Goal: Book appointment/travel/reservation

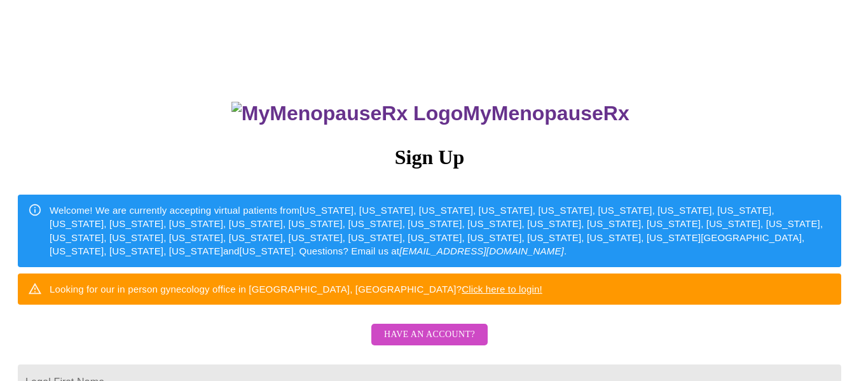
scroll to position [191, 0]
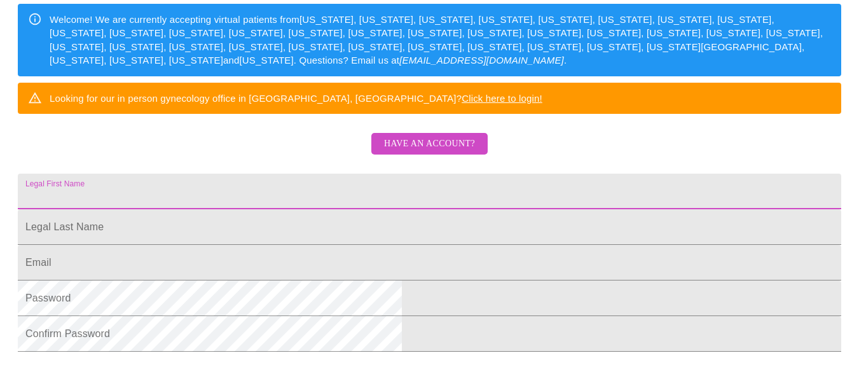
click at [331, 209] on input "Legal First Name" at bounding box center [429, 192] width 823 height 36
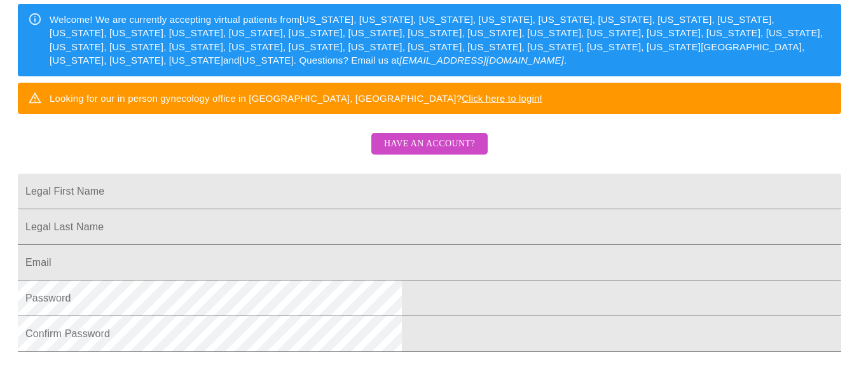
click at [322, 165] on div "MyMenopauseRx Sign Up Welcome! We are currently accepting virtual patients from…" at bounding box center [429, 81] width 849 height 381
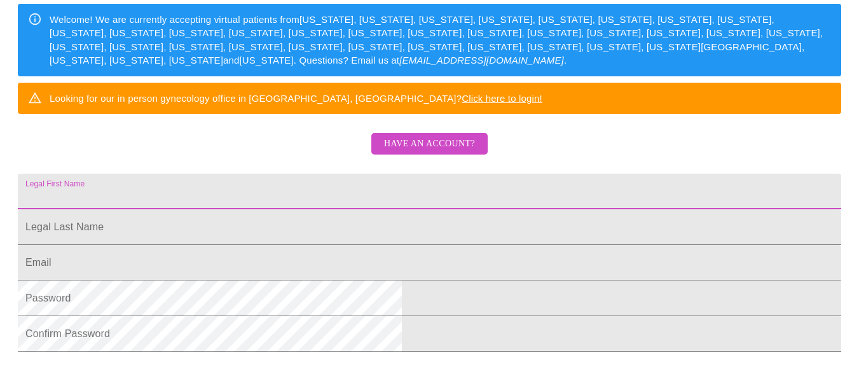
click at [281, 209] on input "Legal First Name" at bounding box center [429, 192] width 823 height 36
click at [385, 209] on input "Legal First Name" at bounding box center [429, 192] width 823 height 36
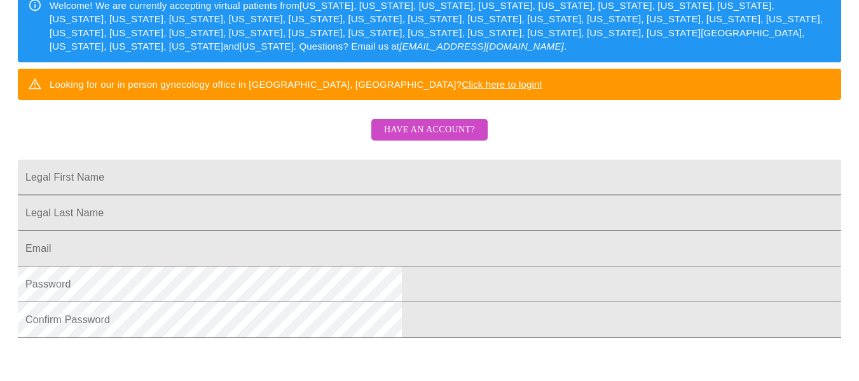
click at [325, 195] on input "Legal First Name" at bounding box center [429, 178] width 823 height 36
type input "Jaclyn"
type input "Williams"
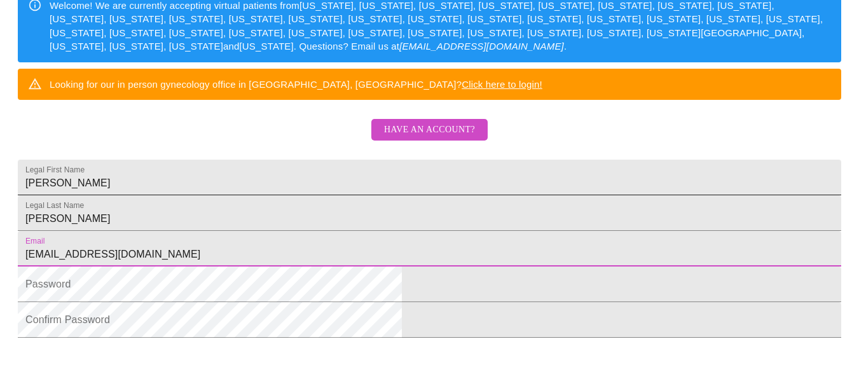
type input "jn.williams620@gmail.com"
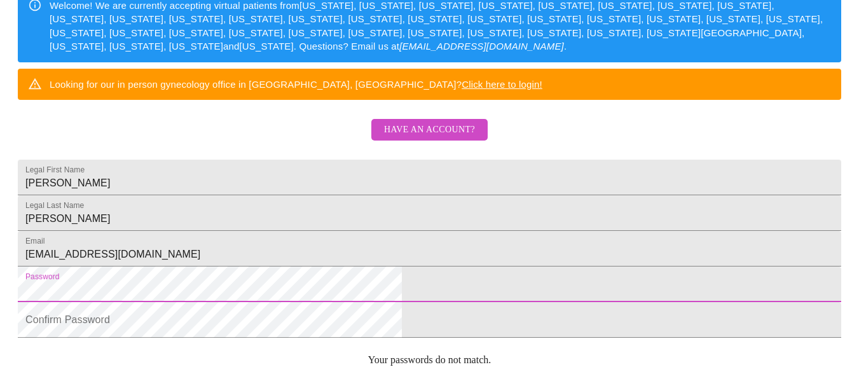
click at [207, 242] on html "MyMenopauseRx Sign Up Welcome! We are currently accepting virtual patients from…" at bounding box center [429, 28] width 859 height 467
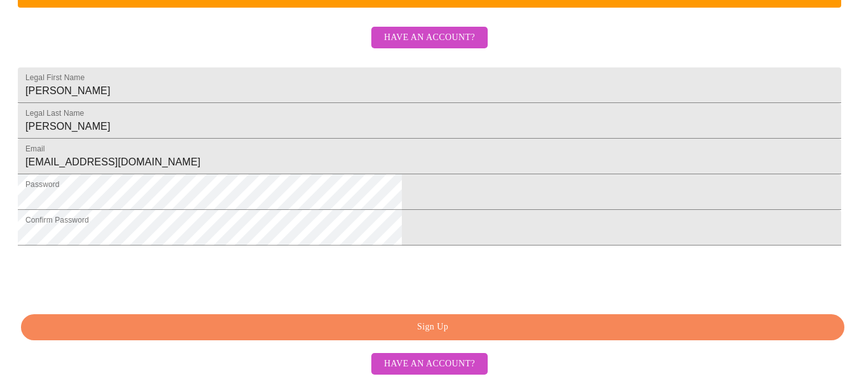
scroll to position [395, 0]
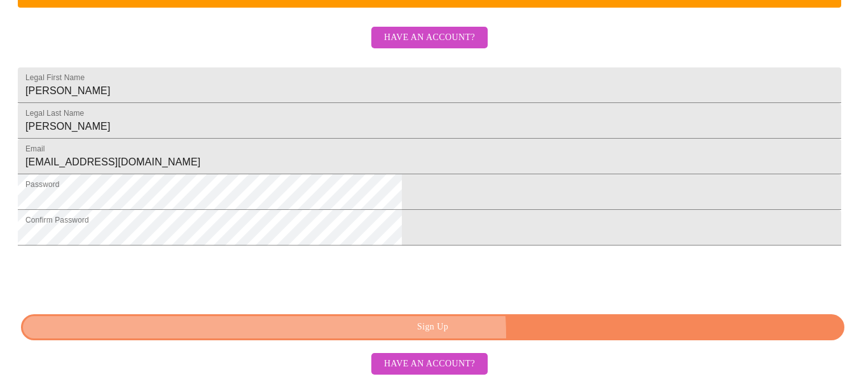
click at [484, 334] on span "Sign Up" at bounding box center [433, 327] width 794 height 16
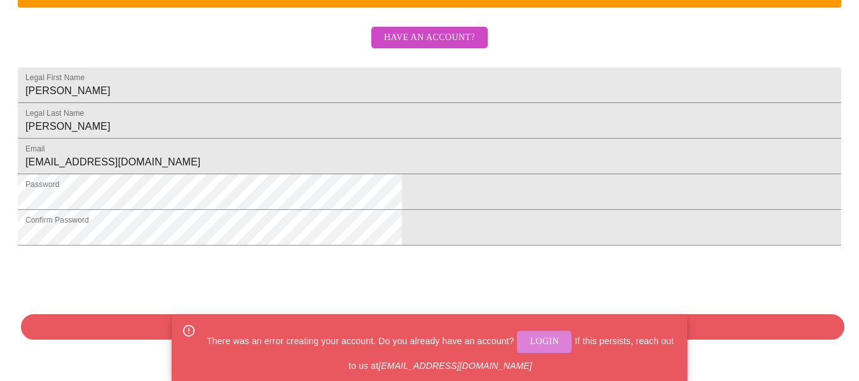
click at [537, 345] on span "Login" at bounding box center [543, 342] width 29 height 16
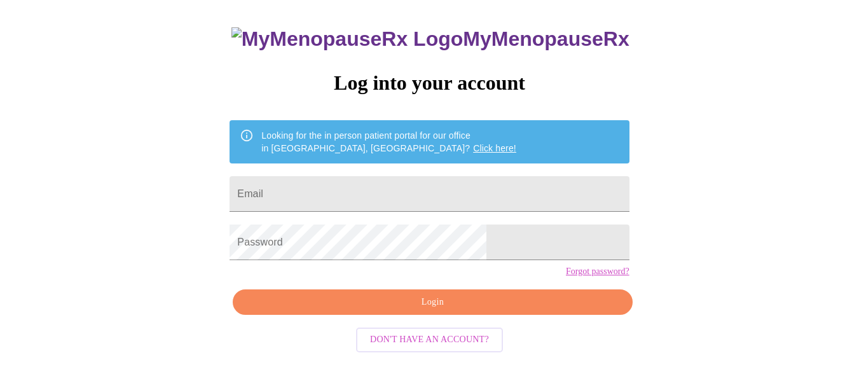
click at [350, 206] on form "Email" at bounding box center [428, 194] width 399 height 48
click at [351, 193] on input "Email" at bounding box center [428, 194] width 399 height 36
click at [374, 197] on input "Email" at bounding box center [428, 194] width 399 height 36
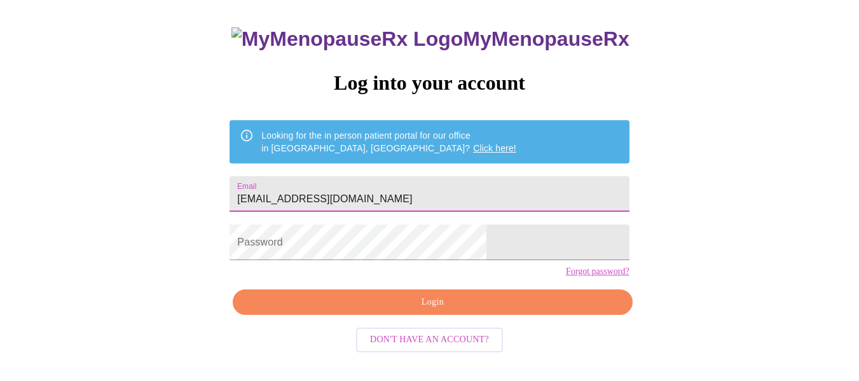
type input "jn.williams620@gmail.com"
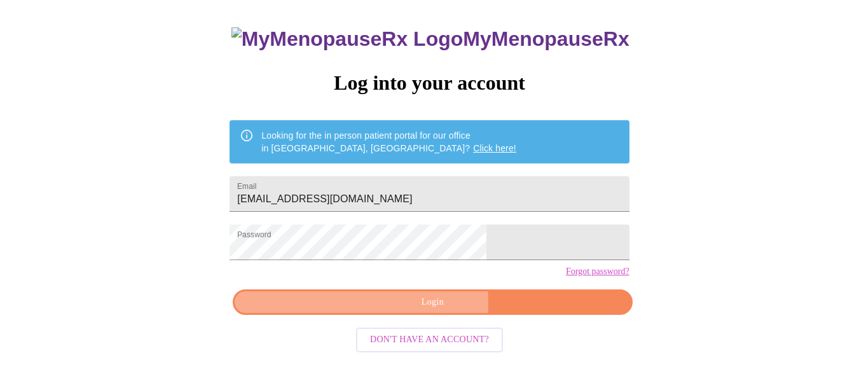
click at [357, 310] on span "Login" at bounding box center [432, 302] width 370 height 16
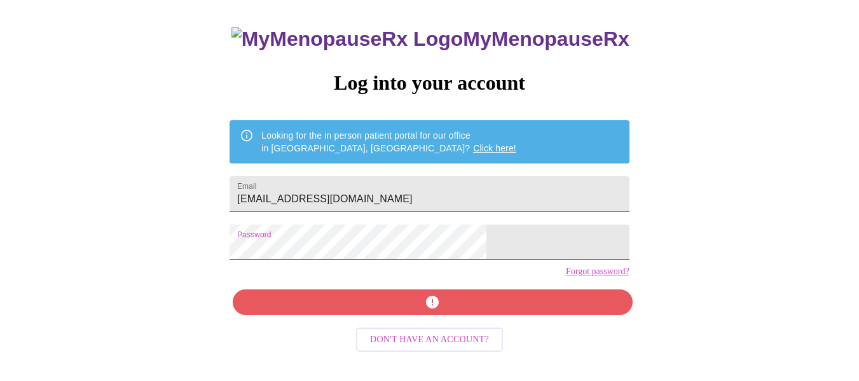
click at [254, 249] on div "MyMenopauseRx Log into your account Looking for the in person patient portal fo…" at bounding box center [429, 159] width 849 height 457
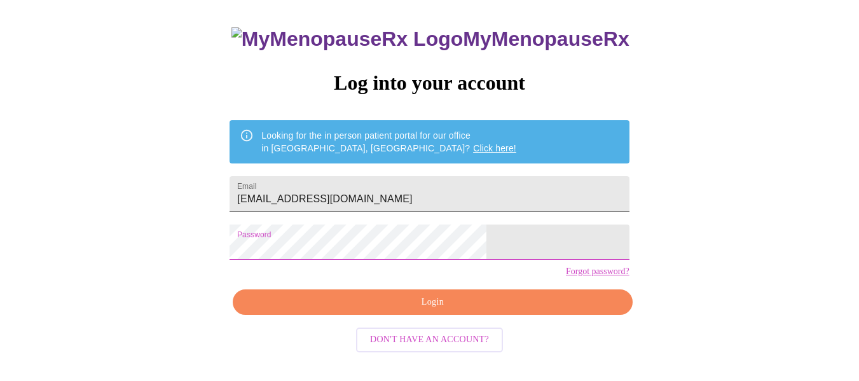
click at [332, 310] on span "Login" at bounding box center [432, 302] width 370 height 16
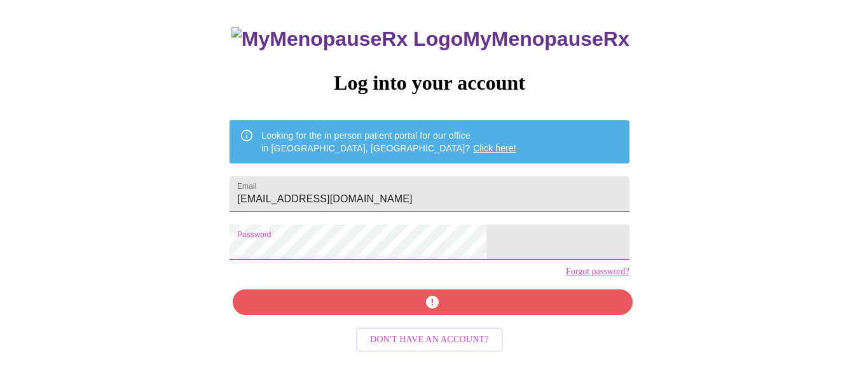
click at [280, 246] on div "MyMenopauseRx Log into your account Looking for the in person patient portal fo…" at bounding box center [429, 159] width 849 height 457
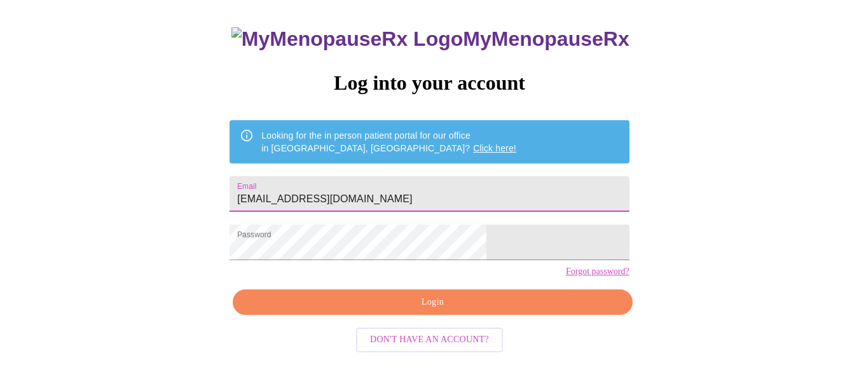
click at [426, 184] on input "jn.williams620@gmail.com" at bounding box center [428, 194] width 399 height 36
click at [384, 192] on input "jn.williams620@gmail.com" at bounding box center [428, 194] width 399 height 36
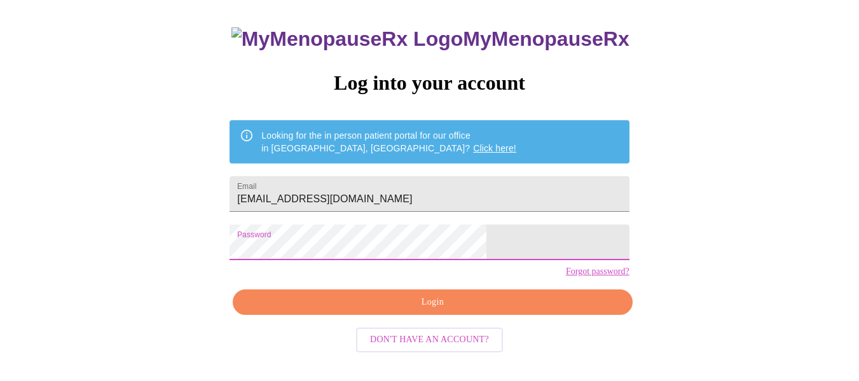
click at [269, 243] on div "MyMenopauseRx Log into your account Looking for the in person patient portal fo…" at bounding box center [429, 159] width 849 height 457
click at [566, 276] on link "Forgot password?" at bounding box center [598, 271] width 64 height 10
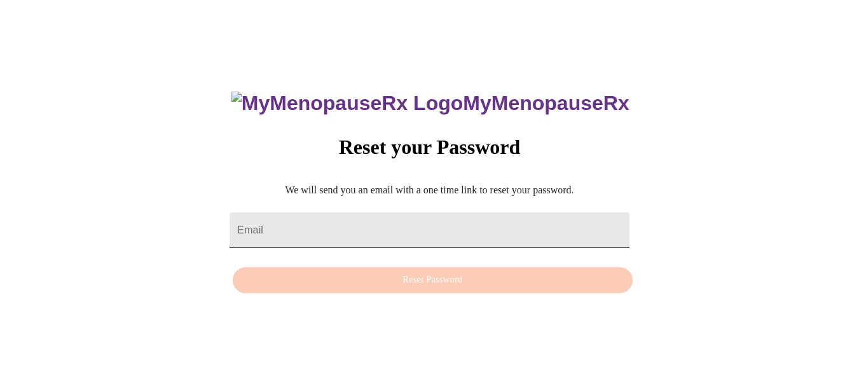
click at [399, 222] on input "Email" at bounding box center [428, 230] width 399 height 36
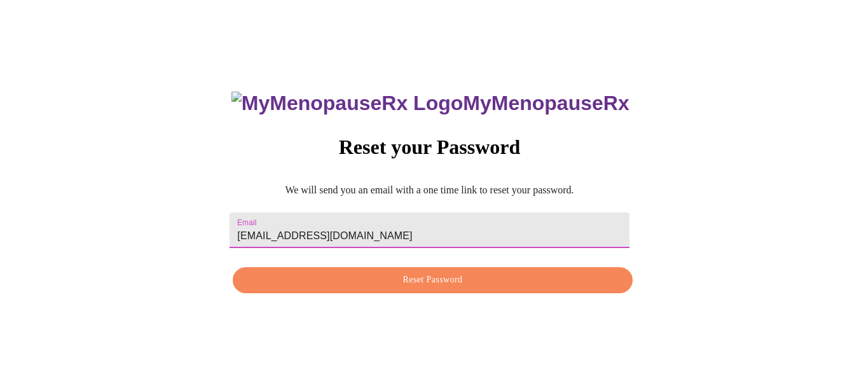
type input "jn.williams620@gmail.com"
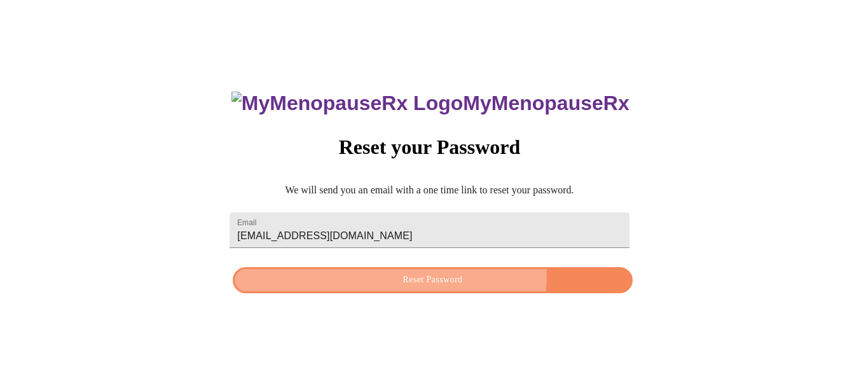
click at [430, 275] on span "Reset Password" at bounding box center [432, 280] width 370 height 16
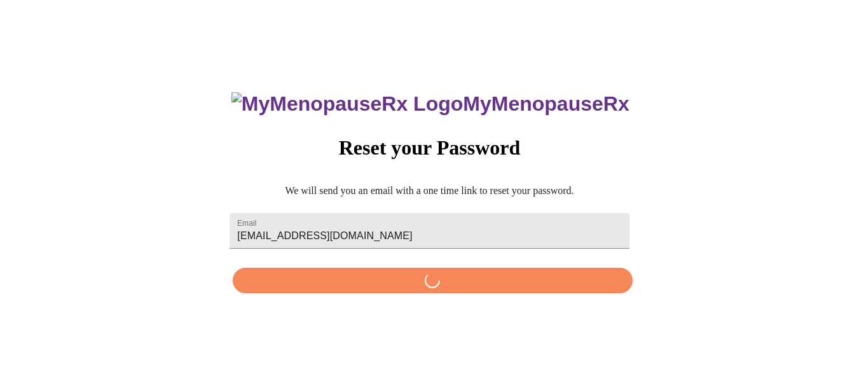
scroll to position [0, 0]
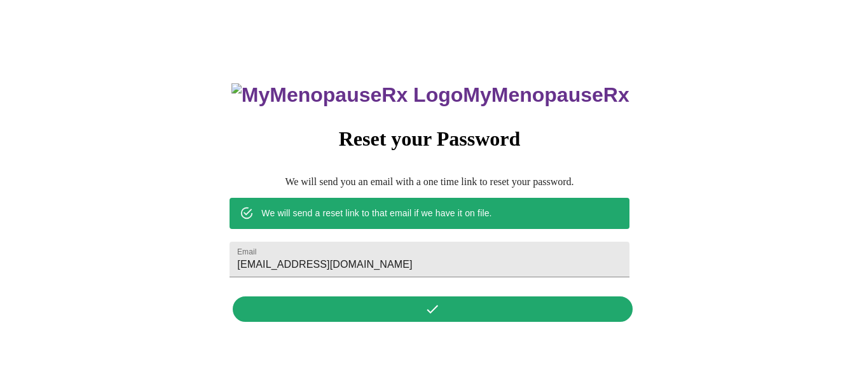
click at [179, 90] on div "MyMenopauseRx Reset your Password We will send you an email with a one time lin…" at bounding box center [429, 195] width 849 height 381
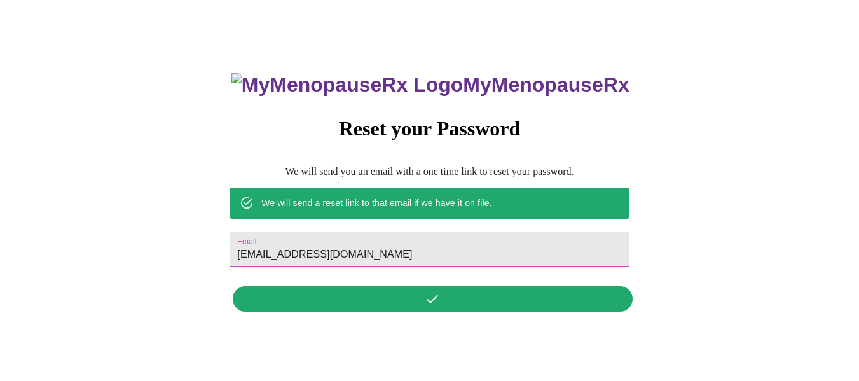
click at [418, 236] on input "jn.williams620@gmail.com" at bounding box center [428, 249] width 399 height 36
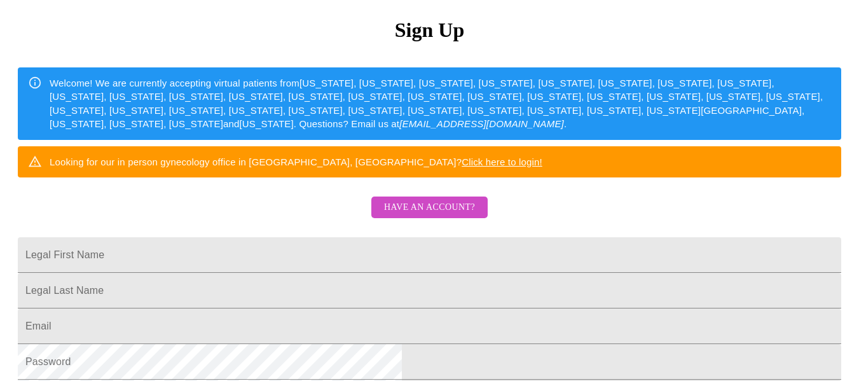
scroll to position [254, 0]
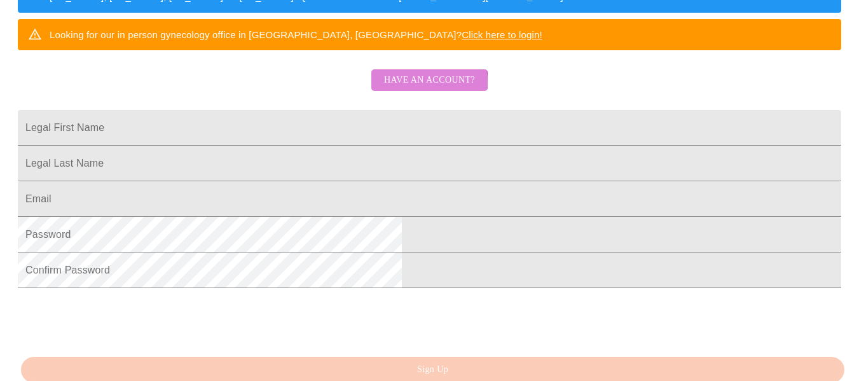
click at [411, 88] on span "Have an account?" at bounding box center [429, 80] width 91 height 16
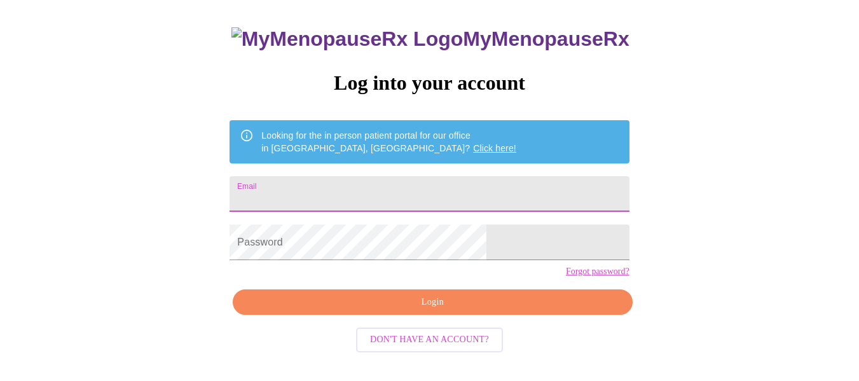
click at [379, 198] on input "Email" at bounding box center [428, 194] width 399 height 36
click at [472, 182] on input "Email" at bounding box center [428, 194] width 399 height 36
type input "jn.williams620@gmail.com"
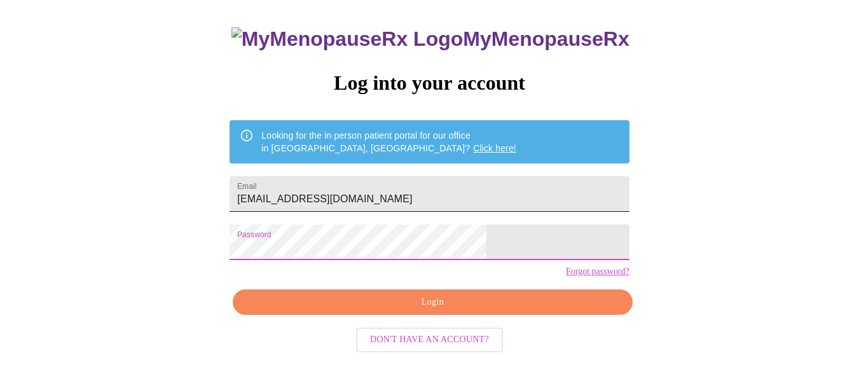
click at [472, 182] on input "jn.williams620@gmail.com" at bounding box center [428, 194] width 399 height 36
click at [785, 226] on div "MyMenopauseRx Log into your account Looking for the in person patient portal fo…" at bounding box center [429, 159] width 849 height 457
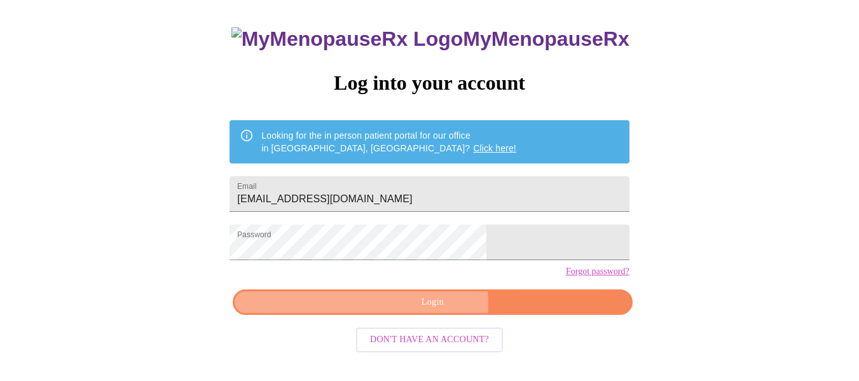
click at [432, 310] on span "Login" at bounding box center [432, 302] width 370 height 16
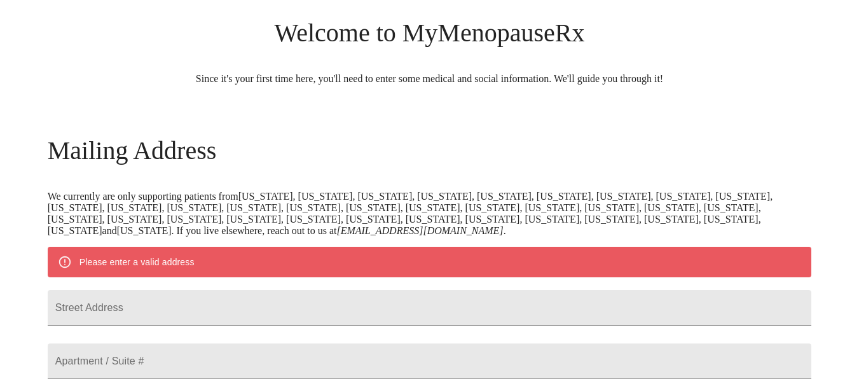
click at [709, 84] on p "Since it's your first time here, you'll need to enter some medical and social i…" at bounding box center [430, 78] width 764 height 11
click at [327, 165] on h3 "Mailing Address" at bounding box center [430, 150] width 764 height 30
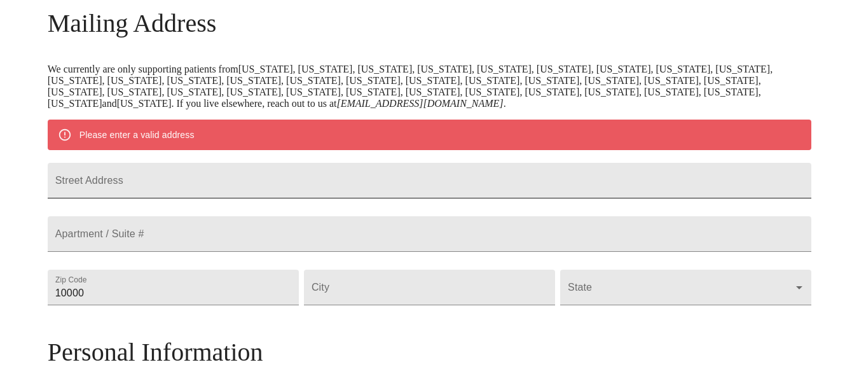
click at [256, 179] on input "Street Address" at bounding box center [430, 181] width 764 height 36
type input "N334 Cottonwood Drive"
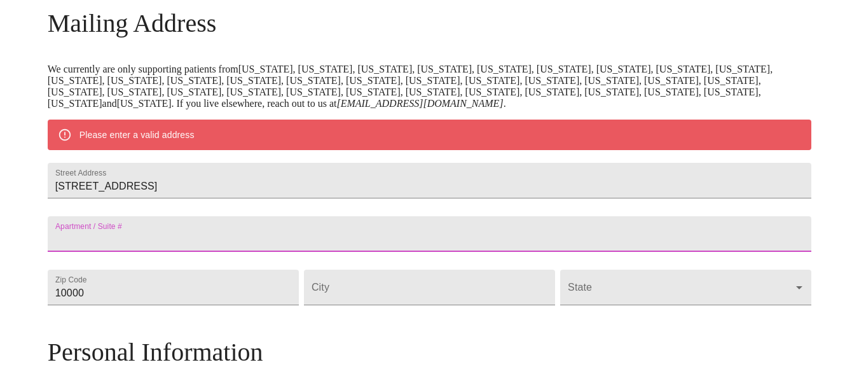
click at [229, 251] on input "Street Address" at bounding box center [430, 234] width 764 height 36
click at [286, 193] on input "N334 Cottonwood Drive" at bounding box center [430, 181] width 764 height 36
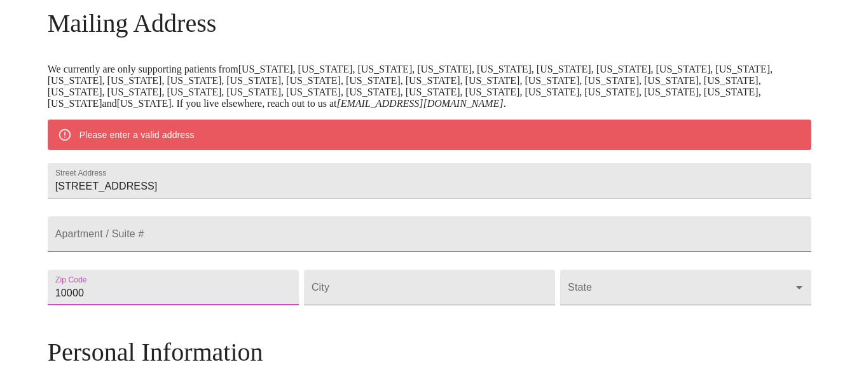
drag, startPoint x: 212, startPoint y: 318, endPoint x: 32, endPoint y: 324, distance: 179.3
click at [32, 324] on div "MyMenopauseRx Welcome to MyMenopauseRx Since it's your first time here, you'll …" at bounding box center [429, 305] width 849 height 1002
type input "60187"
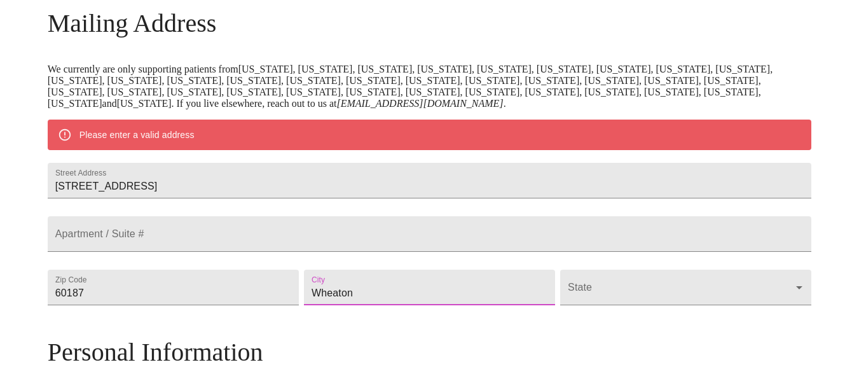
type input "Wheaton"
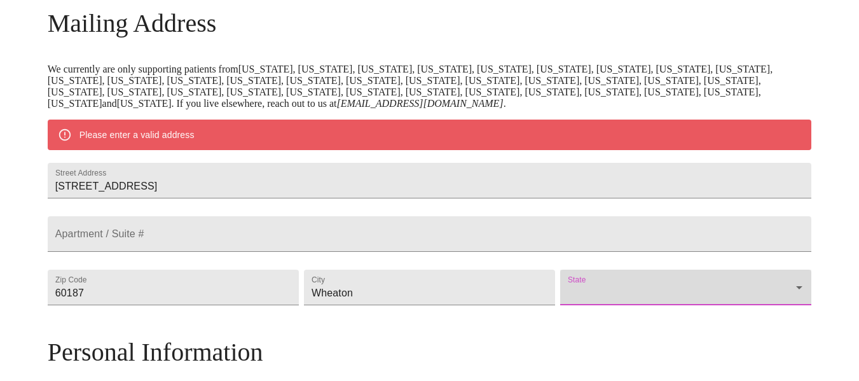
scroll to position [265, 0]
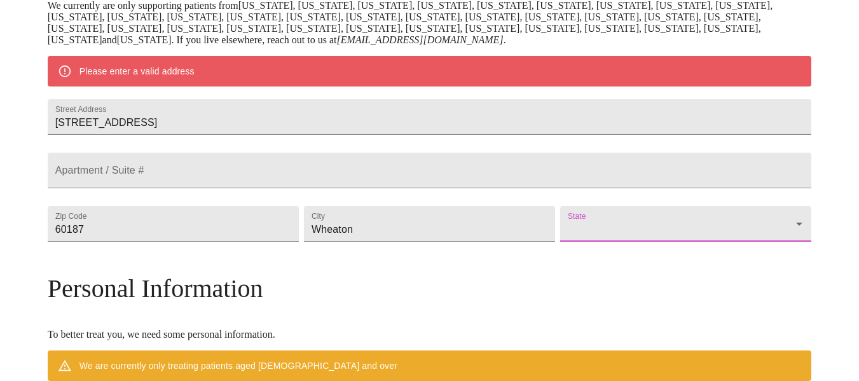
click at [589, 264] on body "MyMenopauseRx Welcome to MyMenopauseRx Since it's your first time here, you'll …" at bounding box center [429, 241] width 849 height 1002
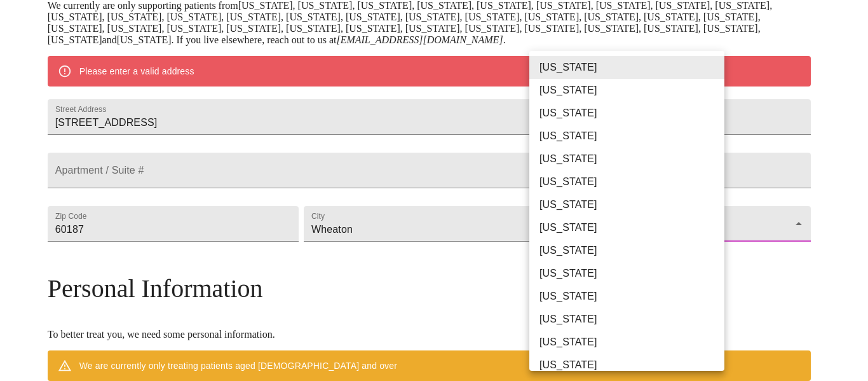
click at [573, 336] on li "Illinois" at bounding box center [631, 342] width 205 height 23
type input "Illinois"
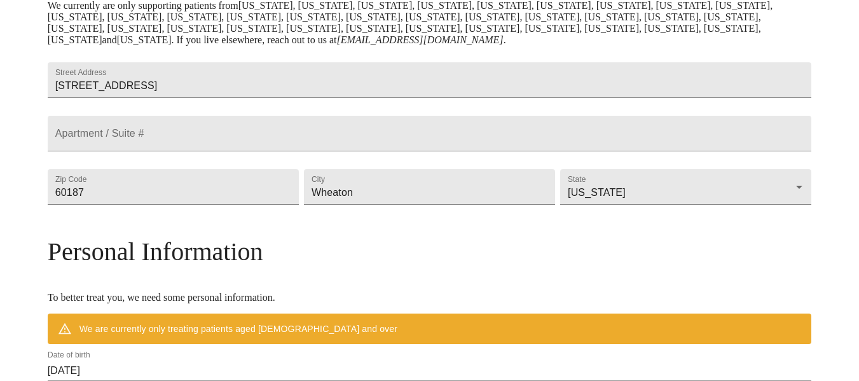
click at [745, 255] on div "MyMenopauseRx Welcome to MyMenopauseRx Since it's your first time here, you'll …" at bounding box center [430, 222] width 764 height 965
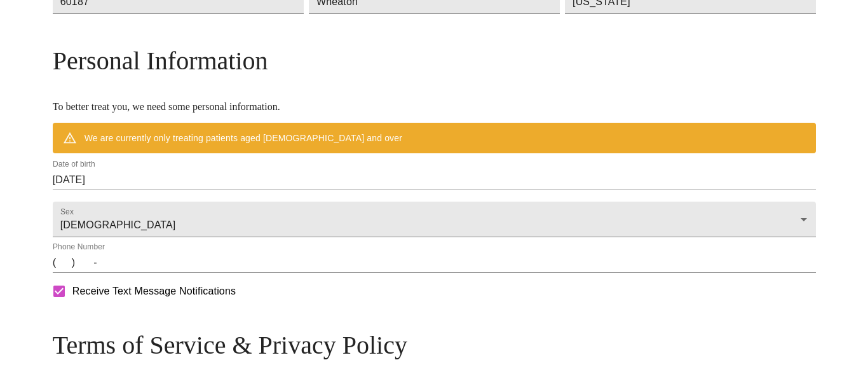
scroll to position [519, 0]
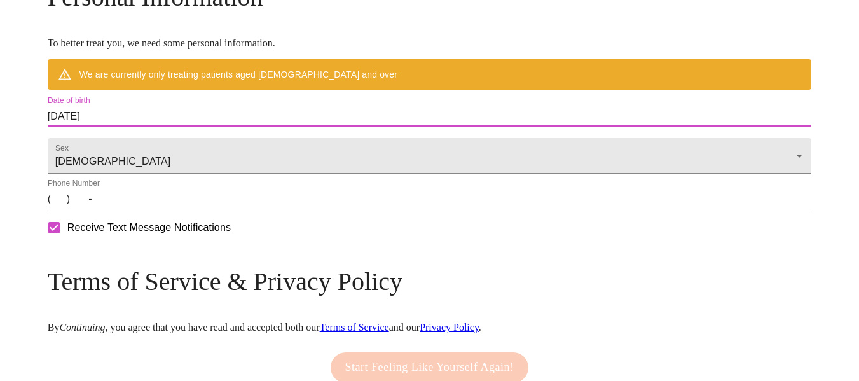
click at [207, 126] on input "10/07/2025" at bounding box center [430, 116] width 764 height 20
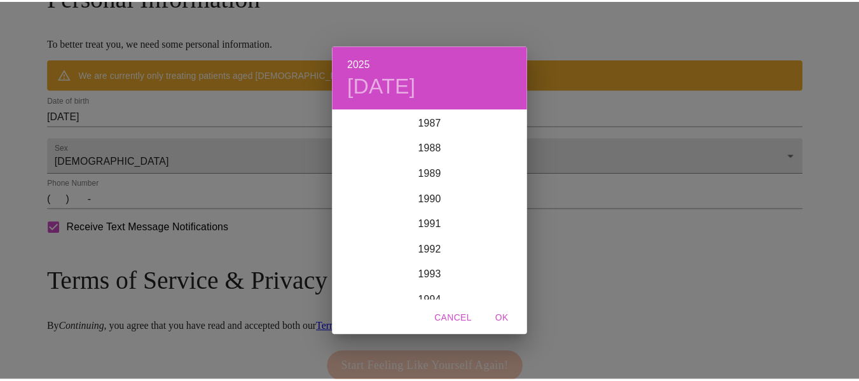
scroll to position [2174, 0]
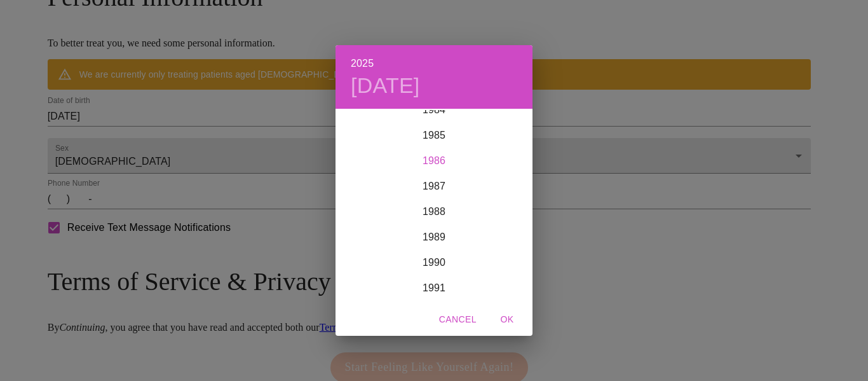
click at [433, 158] on div "1986" at bounding box center [434, 160] width 197 height 25
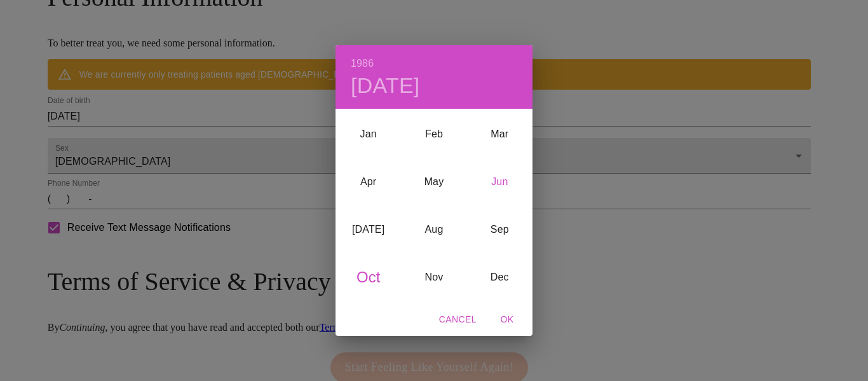
click at [493, 184] on div "Jun" at bounding box center [499, 182] width 65 height 48
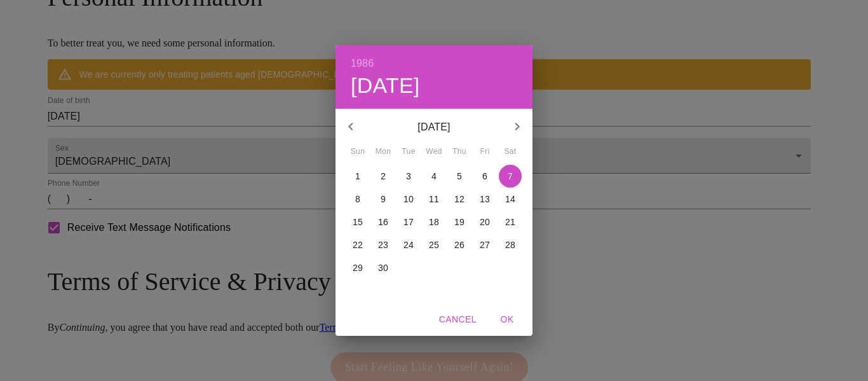
click at [486, 225] on p "20" at bounding box center [485, 221] width 10 height 13
click at [504, 318] on span "OK" at bounding box center [507, 319] width 31 height 16
type input "06/20/1986"
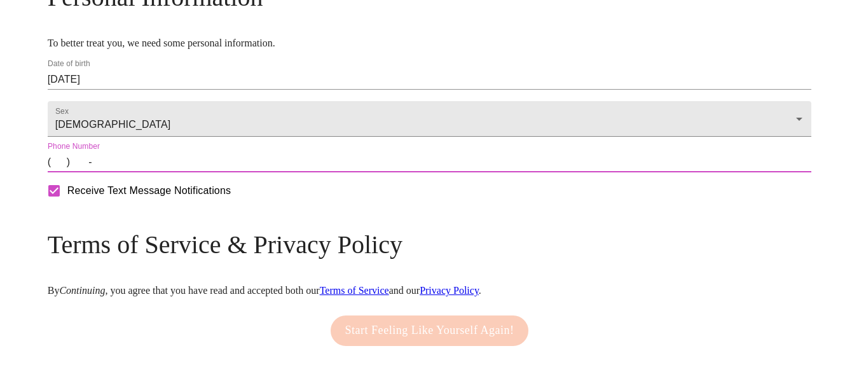
click at [151, 172] on input "(   )    -" at bounding box center [430, 162] width 764 height 20
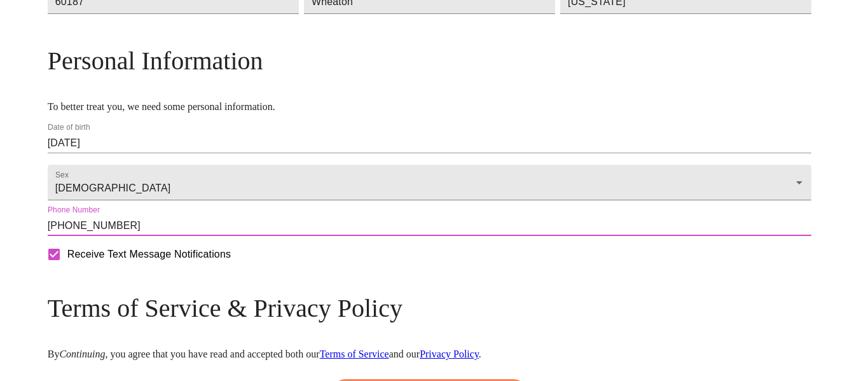
scroll to position [519, 0]
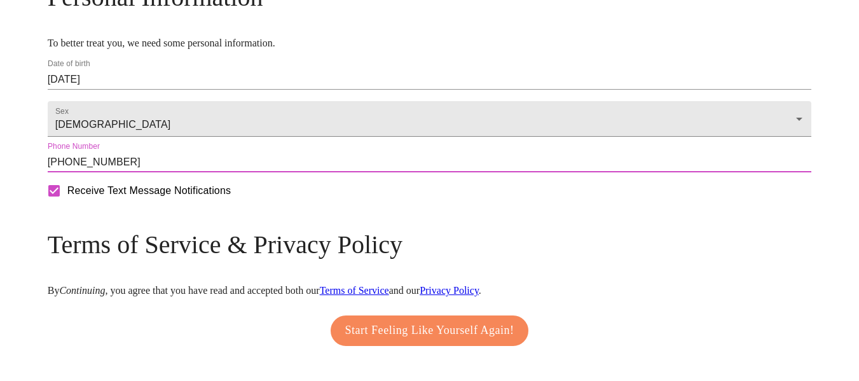
type input "(630) 272-0255"
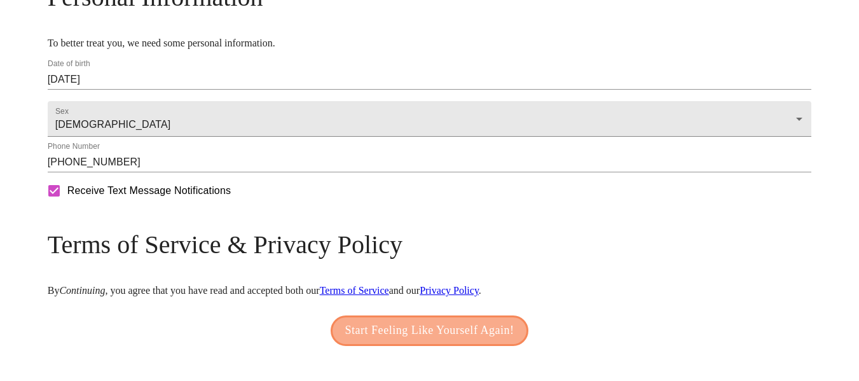
click at [399, 341] on span "Start Feeling Like Yourself Again!" at bounding box center [429, 330] width 169 height 20
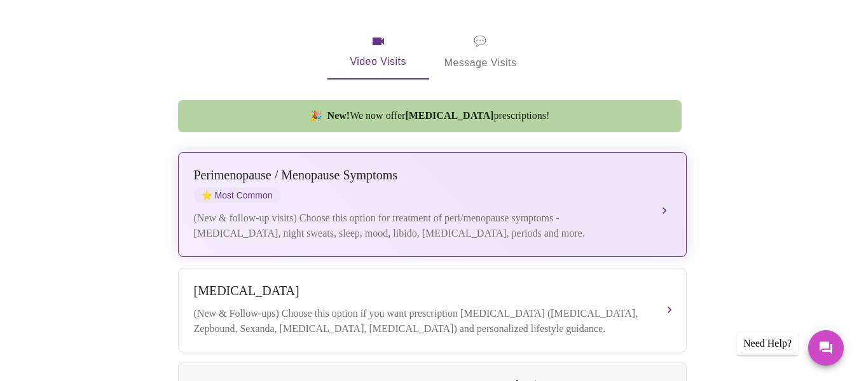
scroll to position [381, 0]
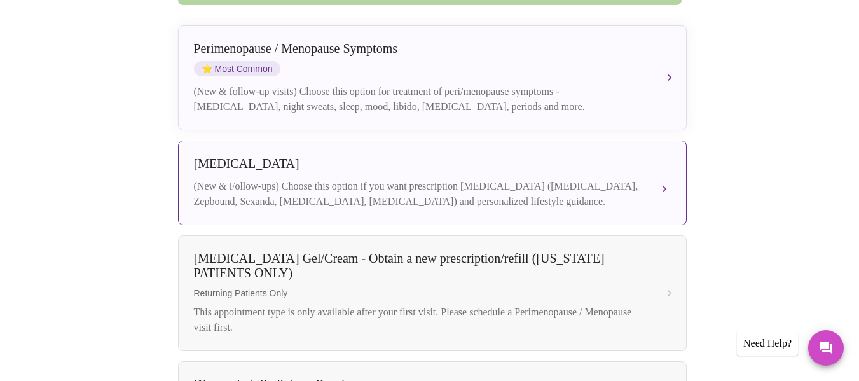
click at [364, 179] on div "(New & Follow-ups) Choose this option if you want prescription weight managemen…" at bounding box center [419, 194] width 451 height 31
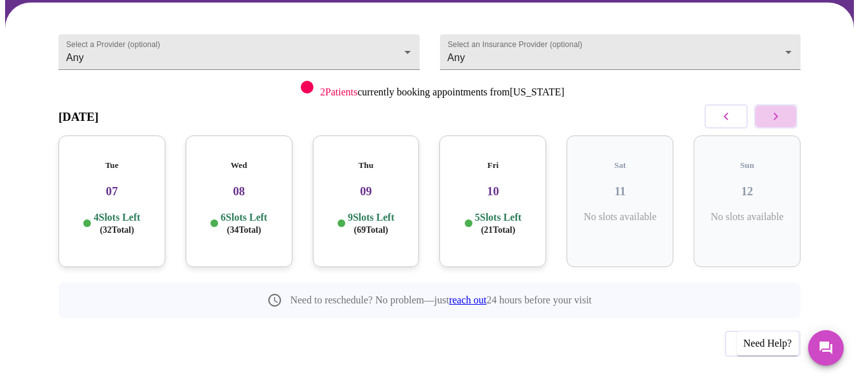
click at [789, 106] on button "button" at bounding box center [775, 116] width 43 height 24
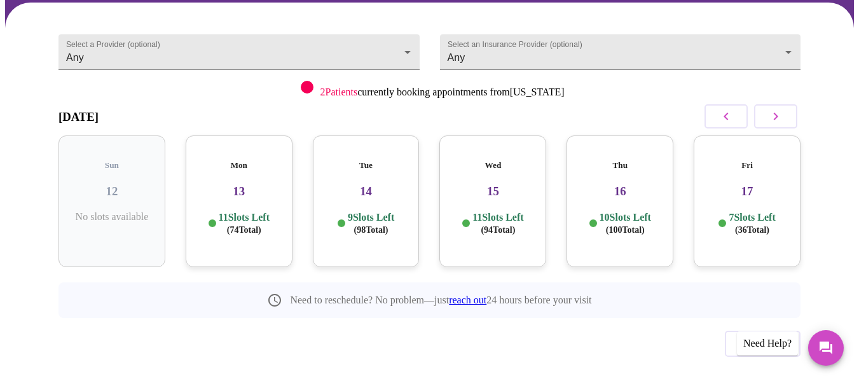
click at [224, 160] on h5 "Mon" at bounding box center [239, 165] width 86 height 10
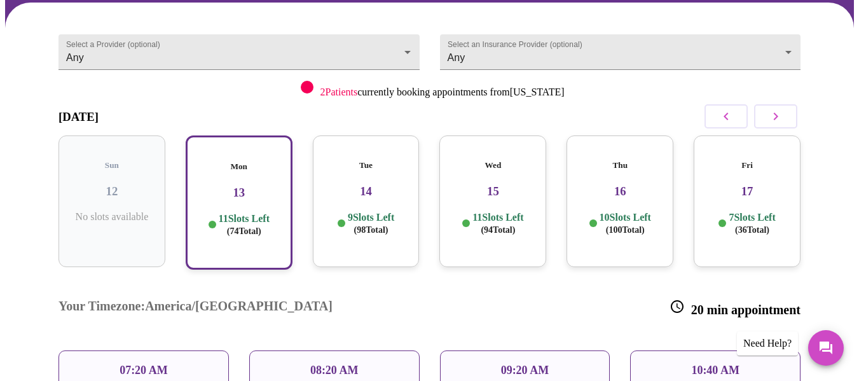
scroll to position [246, 0]
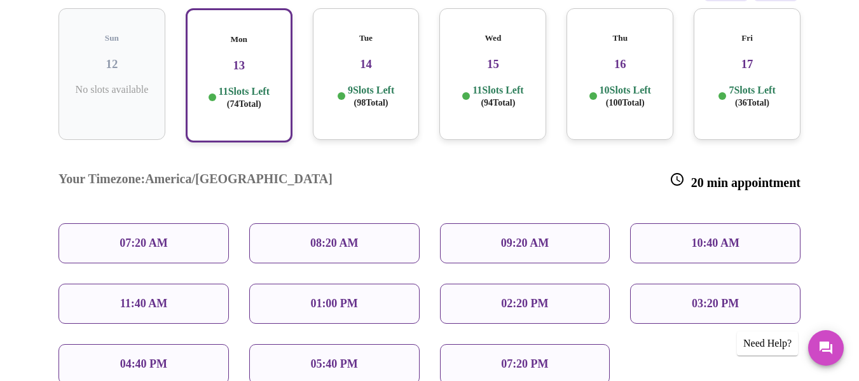
click at [700, 223] on div "10:40 AM" at bounding box center [715, 243] width 170 height 40
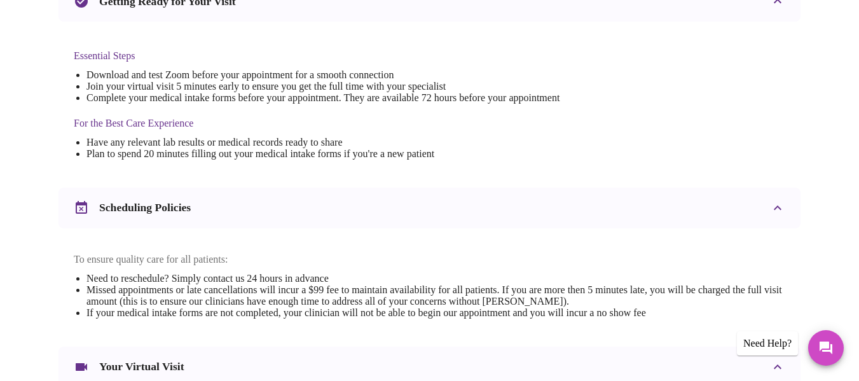
scroll to position [545, 0]
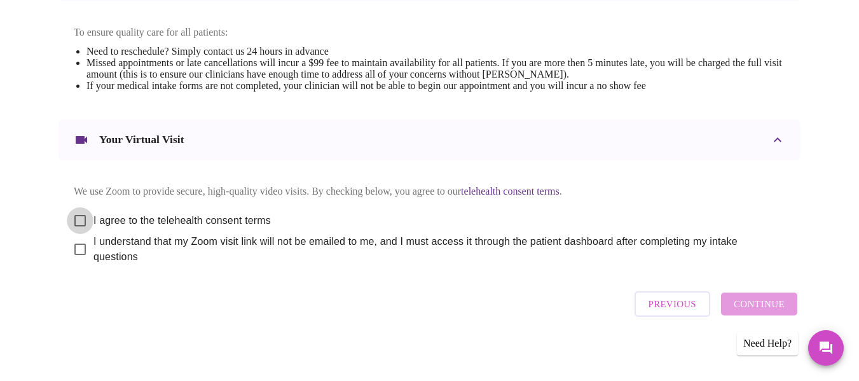
click at [78, 213] on input "I agree to the telehealth consent terms" at bounding box center [80, 220] width 27 height 27
checkbox input "true"
click at [73, 238] on input "I understand that my Zoom visit link will not be emailed to me, and I must acce…" at bounding box center [80, 249] width 27 height 27
checkbox input "true"
click at [763, 311] on span "Continue" at bounding box center [758, 304] width 51 height 17
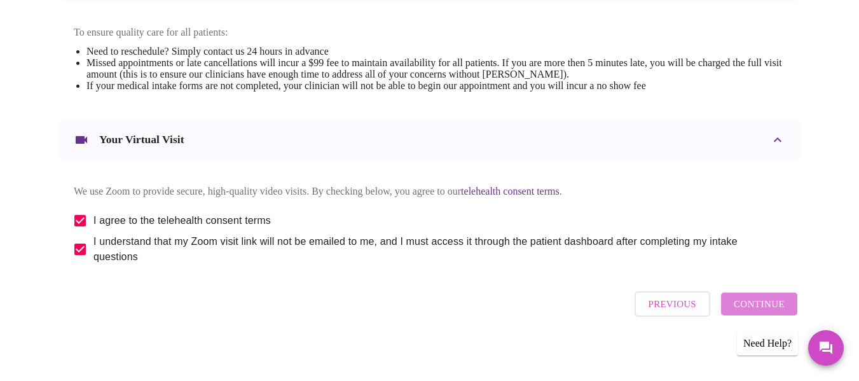
scroll to position [160, 0]
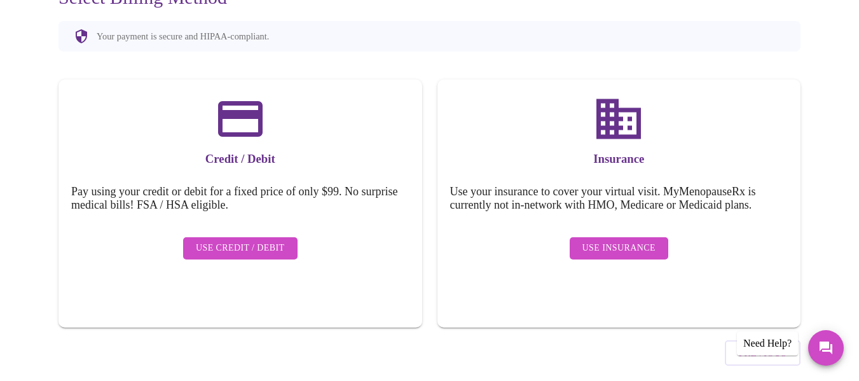
click at [626, 240] on span "Use Insurance" at bounding box center [618, 248] width 73 height 16
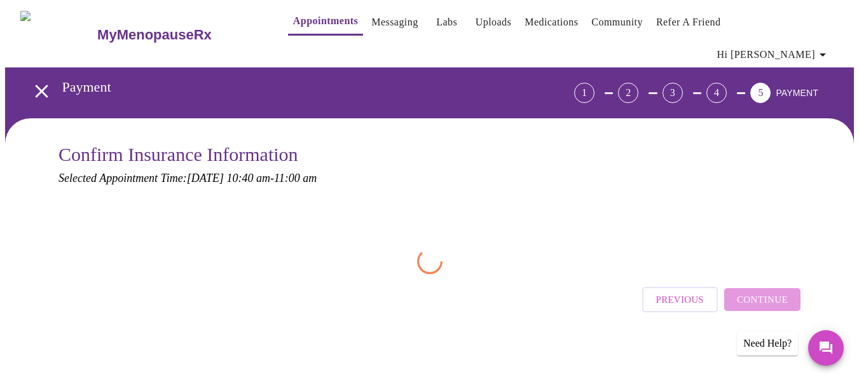
scroll to position [0, 0]
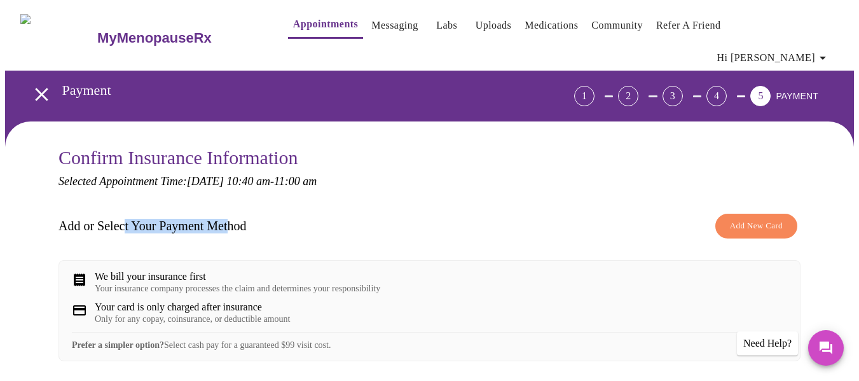
drag, startPoint x: 123, startPoint y: 208, endPoint x: 239, endPoint y: 208, distance: 115.7
click at [239, 219] on h3 "Add or Select Your Payment Method" at bounding box center [152, 226] width 188 height 15
click at [304, 207] on div "Add or Select Your Payment Method Add New Card" at bounding box center [429, 225] width 742 height 37
drag, startPoint x: 252, startPoint y: 212, endPoint x: 38, endPoint y: 208, distance: 214.2
click at [43, 208] on div "Confirm Insurance Information Selected Appointment Time: Monday, October 13th @…" at bounding box center [429, 358] width 772 height 423
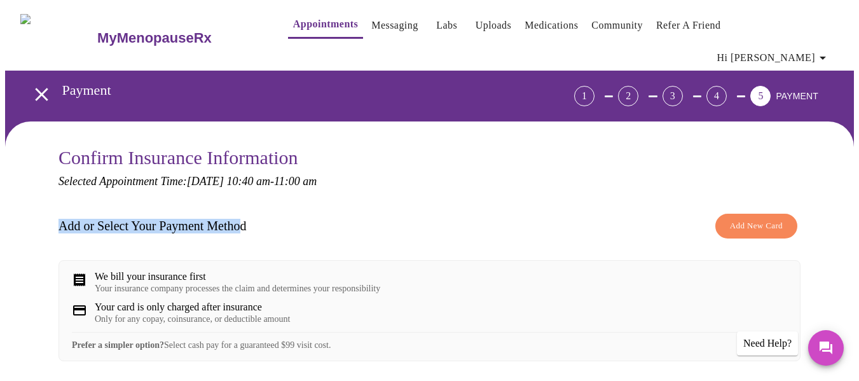
click at [206, 219] on h3 "Add or Select Your Payment Method" at bounding box center [152, 226] width 188 height 15
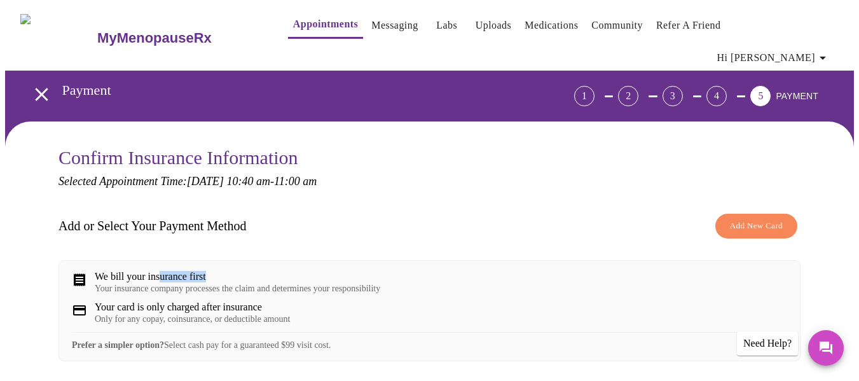
drag, startPoint x: 163, startPoint y: 254, endPoint x: 214, endPoint y: 259, distance: 50.5
click at [214, 271] on div "We bill your insurance first" at bounding box center [237, 276] width 285 height 11
click at [344, 283] on div "Your insurance company processes the claim and determines your responsibility" at bounding box center [237, 288] width 285 height 10
click at [763, 219] on span "Add New Card" at bounding box center [756, 226] width 53 height 15
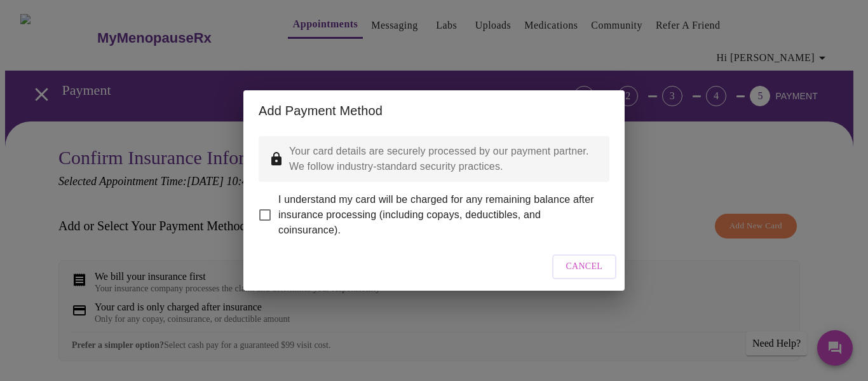
click at [264, 203] on input "I understand my card will be charged for any remaining balance after insurance …" at bounding box center [265, 214] width 27 height 27
checkbox input "true"
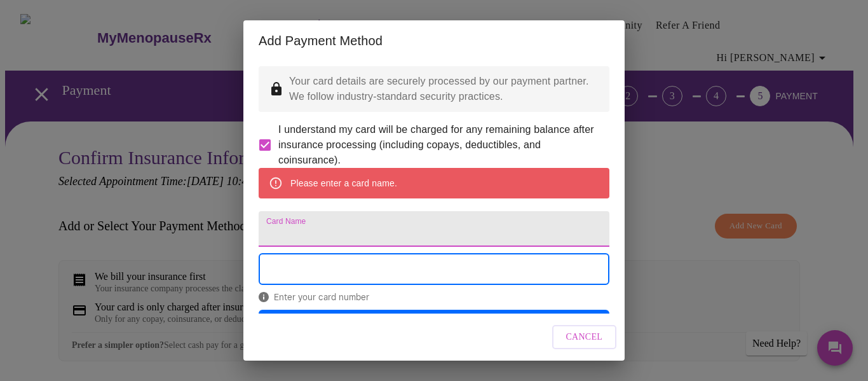
click at [371, 242] on input "Card Name" at bounding box center [434, 229] width 351 height 36
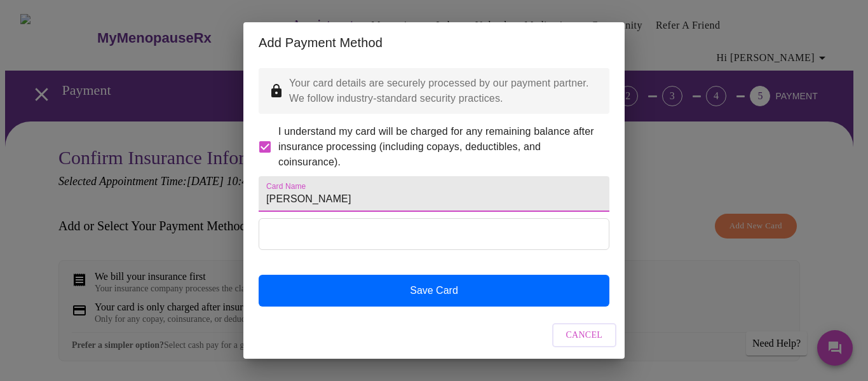
type input "Jaclyn Williams"
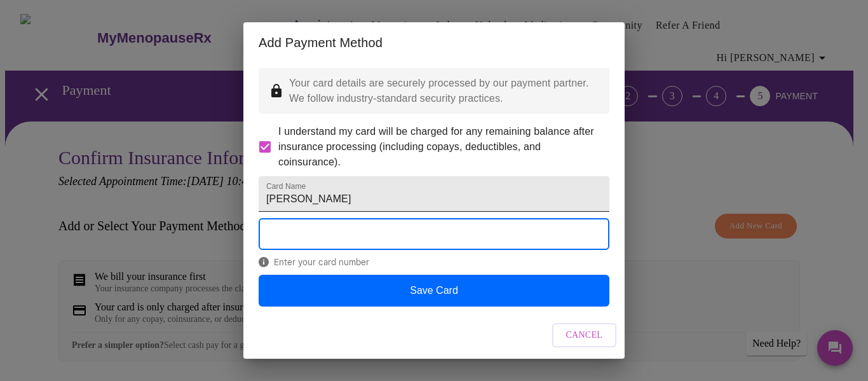
scroll to position [29, 0]
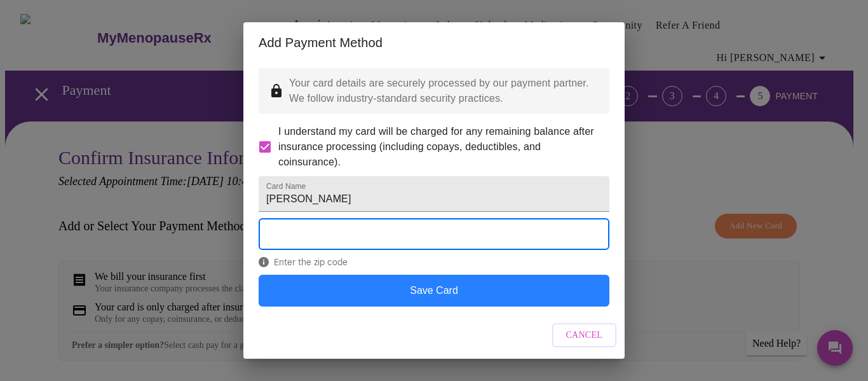
click at [307, 292] on button "Save Card" at bounding box center [434, 291] width 351 height 32
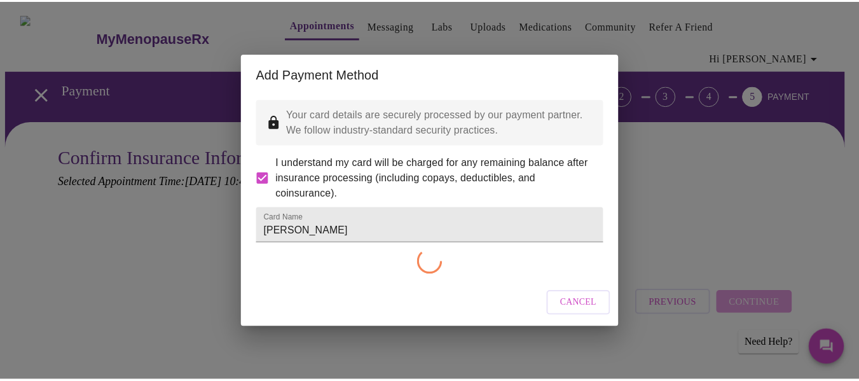
scroll to position [0, 0]
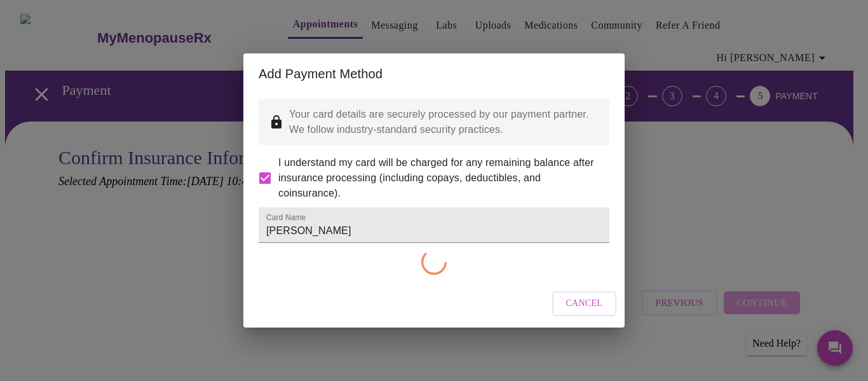
checkbox input "false"
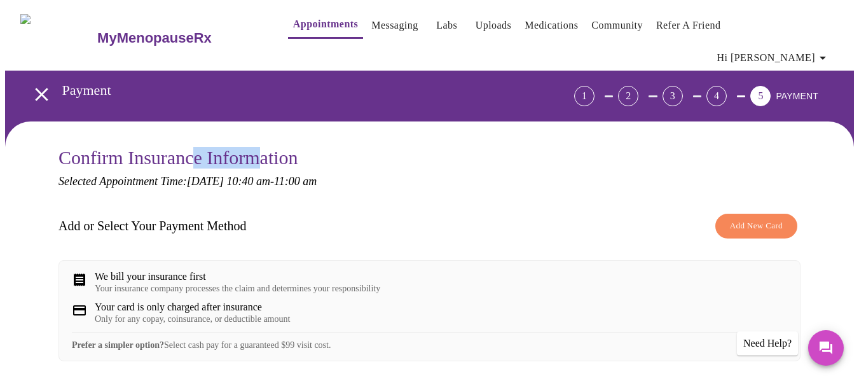
drag, startPoint x: 204, startPoint y: 133, endPoint x: 268, endPoint y: 134, distance: 63.6
click at [268, 147] on h3 "Confirm Insurance Information" at bounding box center [429, 158] width 742 height 22
click at [412, 185] on div "Confirm Insurance Information Selected Appointment Time: Monday, October 13th @…" at bounding box center [429, 322] width 742 height 351
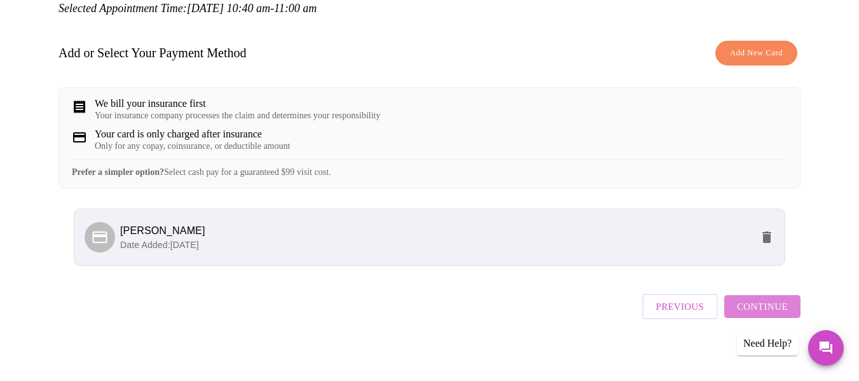
click at [777, 306] on span "Continue" at bounding box center [762, 306] width 51 height 17
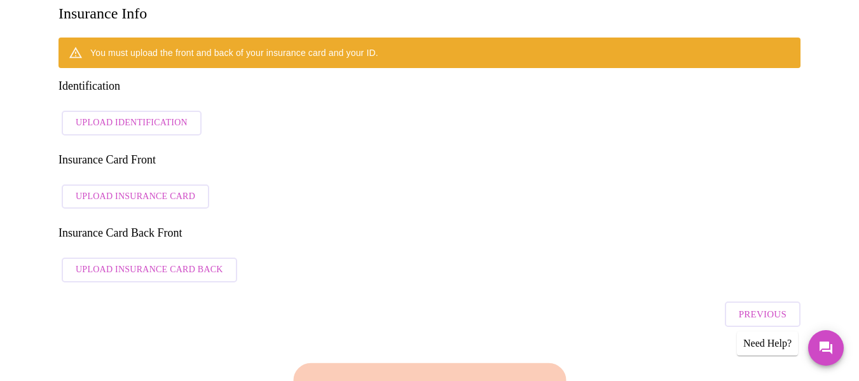
scroll to position [173, 0]
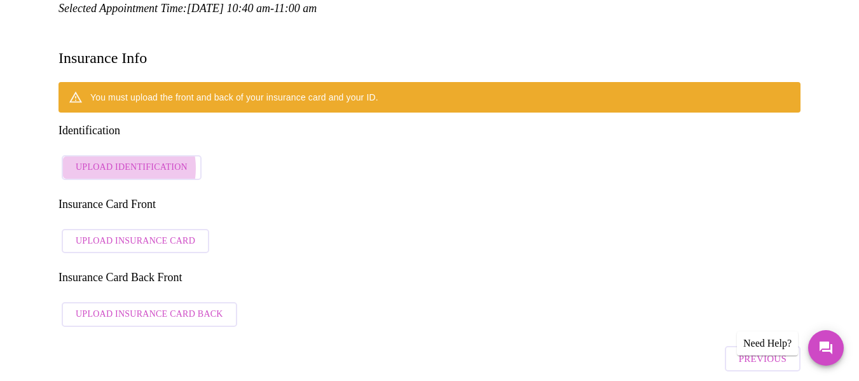
drag, startPoint x: 113, startPoint y: 113, endPoint x: 186, endPoint y: 52, distance: 94.7
click at [186, 82] on div "You must upload the front and back of your insurance card and your ID. Identifi…" at bounding box center [429, 207] width 742 height 251
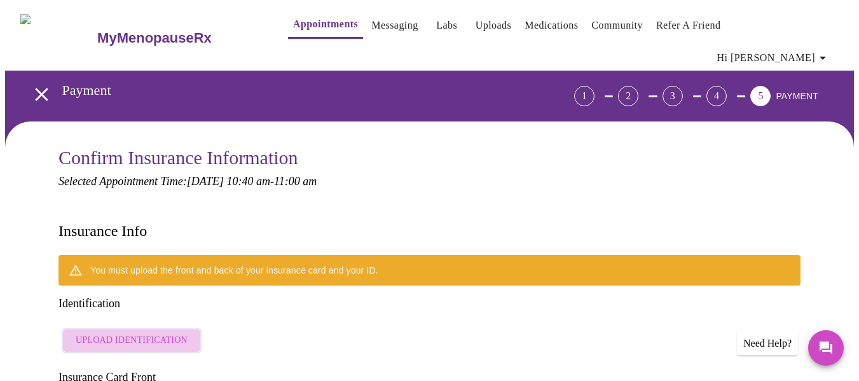
click at [130, 332] on span "Upload Identification" at bounding box center [132, 340] width 112 height 16
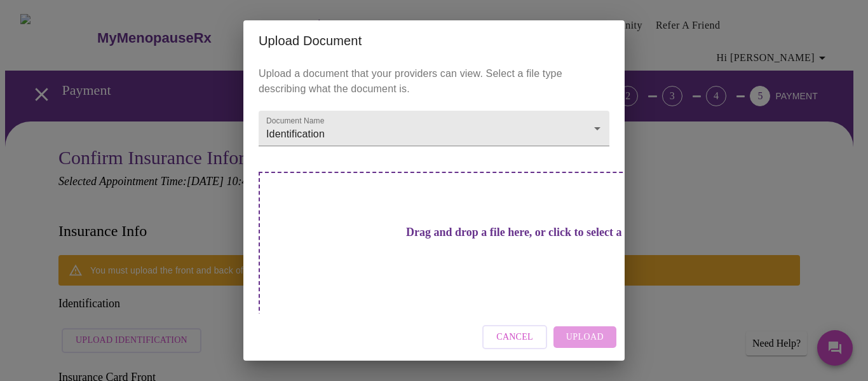
click at [519, 331] on span "Cancel" at bounding box center [514, 337] width 37 height 16
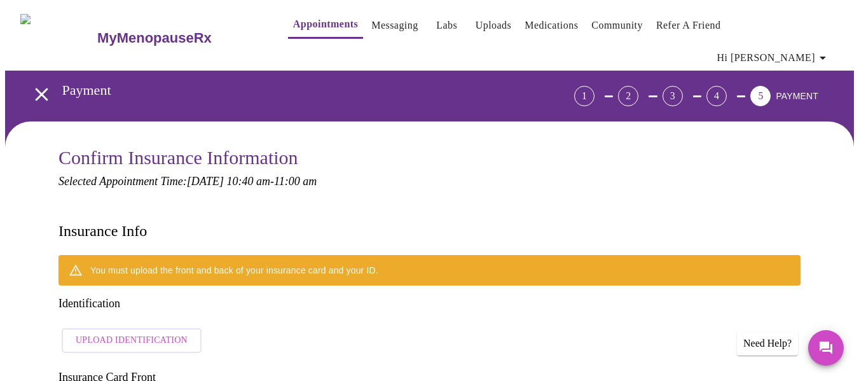
scroll to position [64, 0]
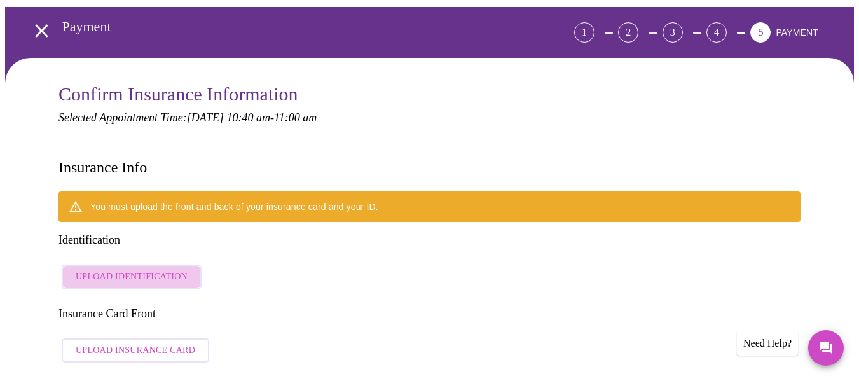
click at [161, 269] on span "Upload Identification" at bounding box center [132, 277] width 112 height 16
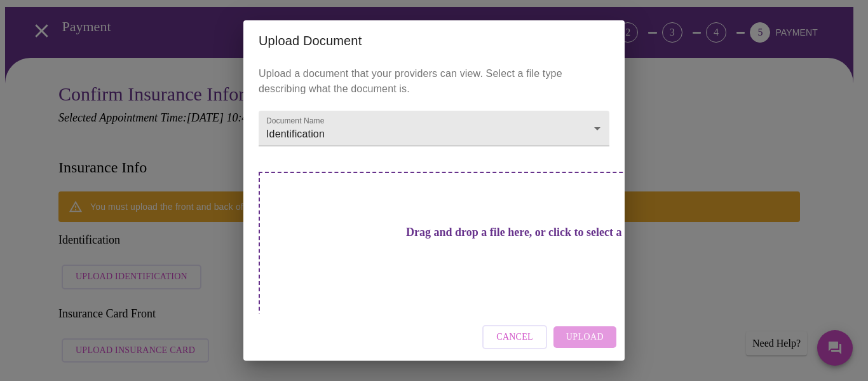
click at [380, 214] on div "Drag and drop a file here, or click to select a file" at bounding box center [523, 257] width 529 height 171
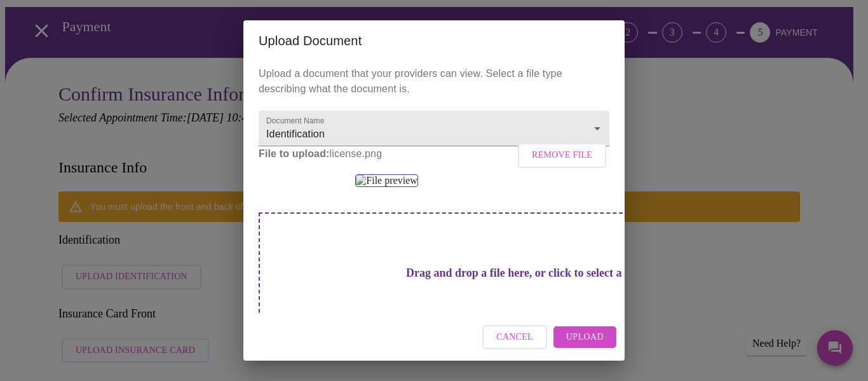
click at [576, 328] on button "Upload" at bounding box center [585, 337] width 63 height 22
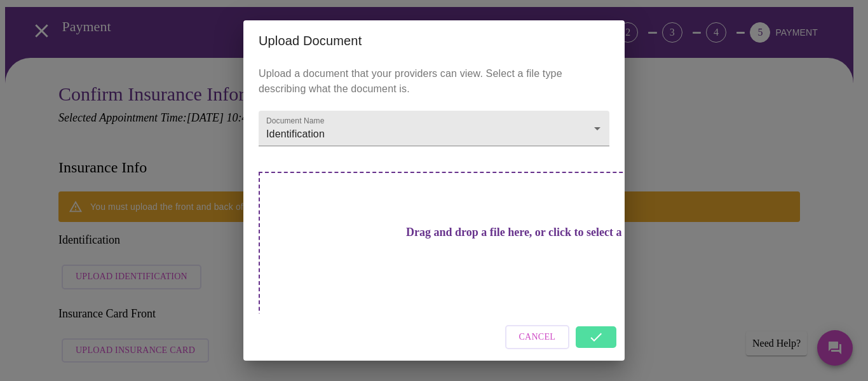
click at [688, 290] on div "Upload Document Upload a document that your providers can view. Select a file t…" at bounding box center [434, 190] width 868 height 381
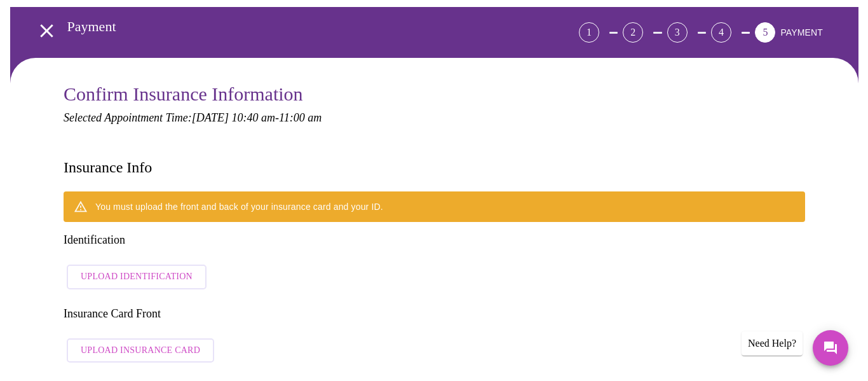
scroll to position [191, 0]
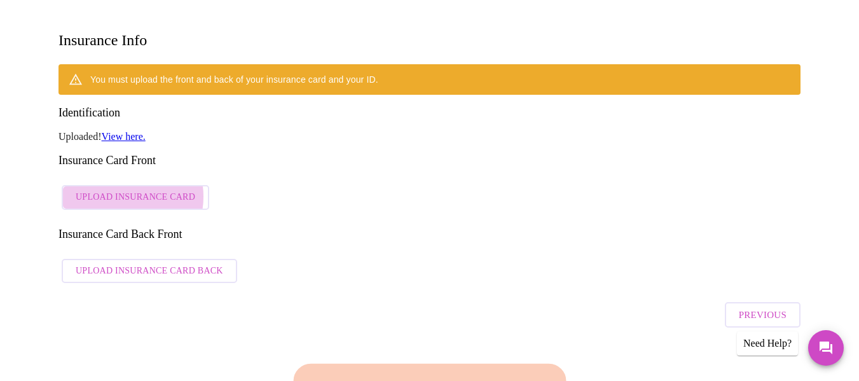
click at [118, 189] on span "Upload Insurance Card" at bounding box center [135, 197] width 119 height 16
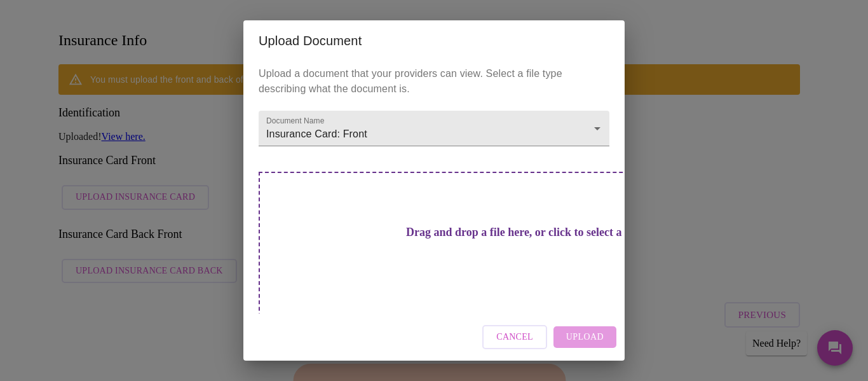
click at [429, 226] on h3 "Drag and drop a file here, or click to select a file" at bounding box center [523, 232] width 351 height 13
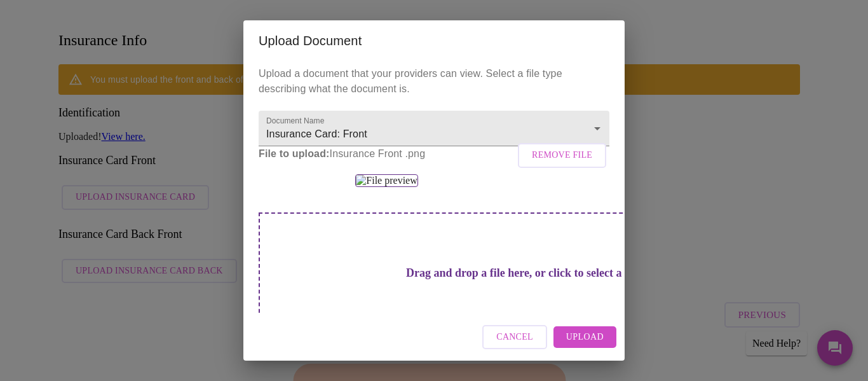
click at [587, 343] on span "Upload" at bounding box center [584, 337] width 37 height 16
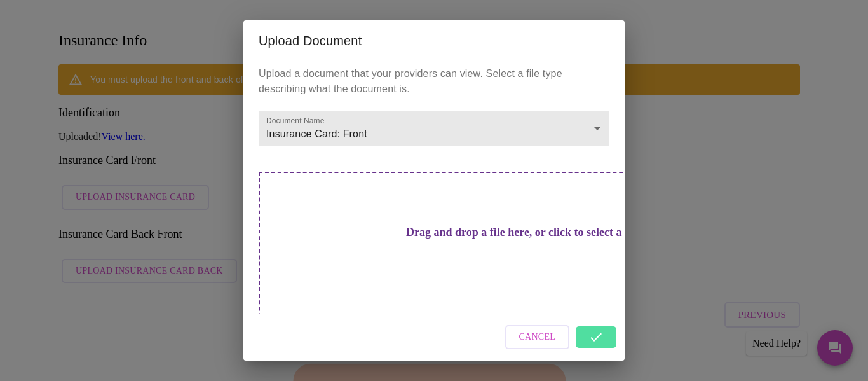
click at [681, 232] on div "Upload Document Upload a document that your providers can view. Select a file t…" at bounding box center [434, 190] width 868 height 381
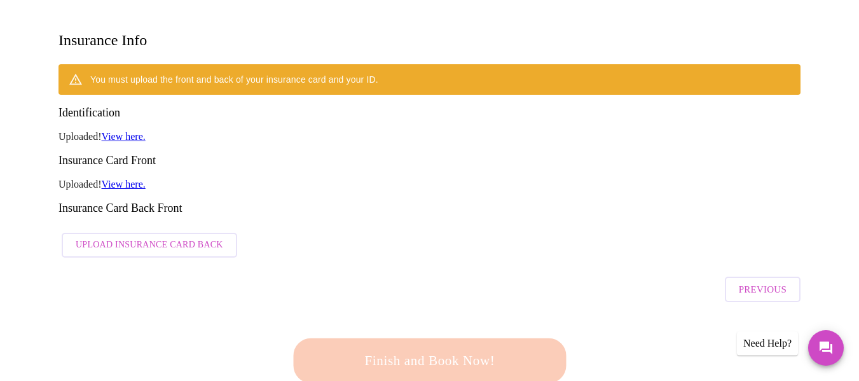
click at [169, 237] on span "Upload Insurance Card Back" at bounding box center [149, 245] width 147 height 16
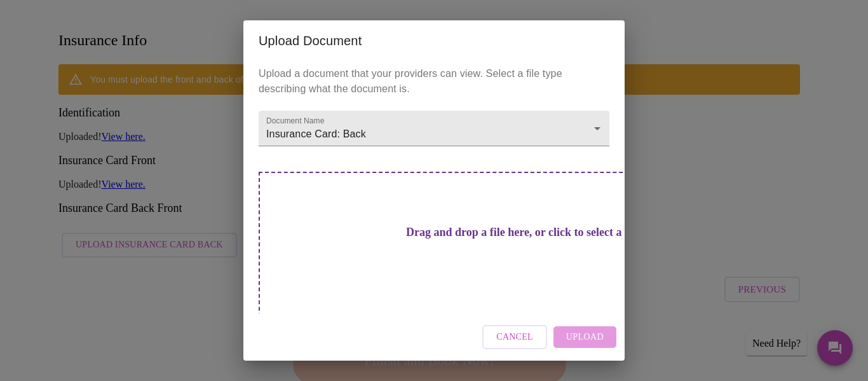
click at [468, 226] on h3 "Drag and drop a file here, or click to select a file" at bounding box center [523, 232] width 351 height 13
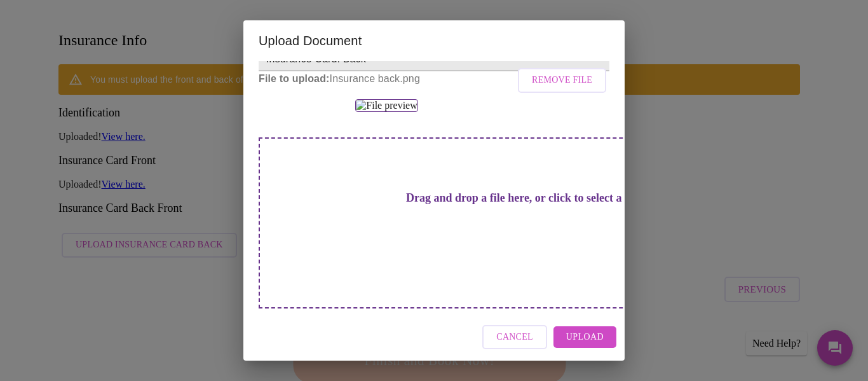
click at [583, 337] on span "Upload" at bounding box center [584, 337] width 37 height 16
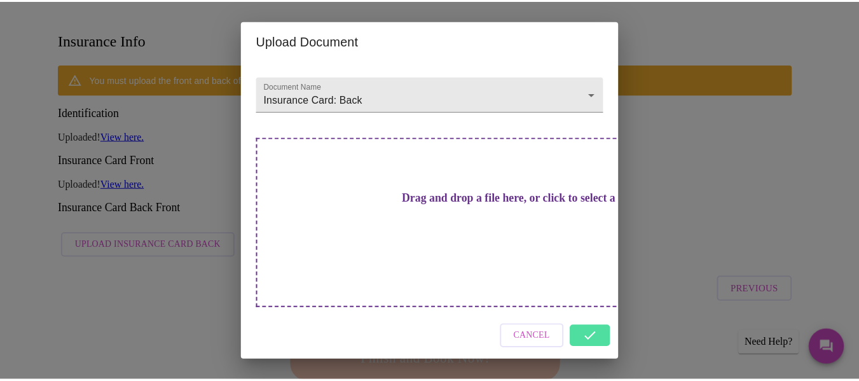
scroll to position [0, 0]
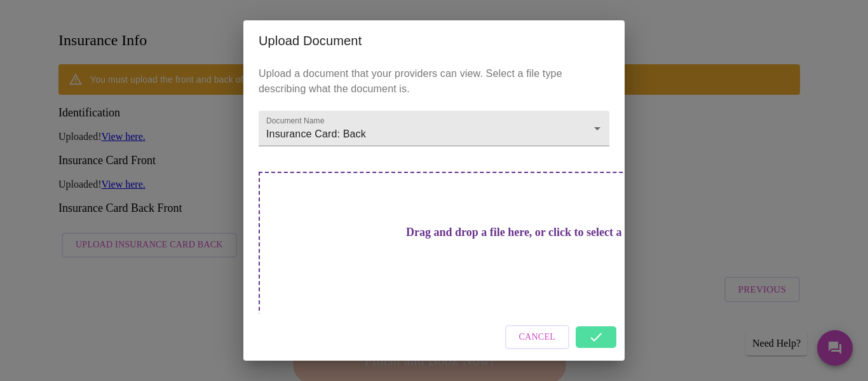
click at [693, 231] on div "Upload Document Upload a document that your providers can view. Select a file t…" at bounding box center [434, 190] width 868 height 381
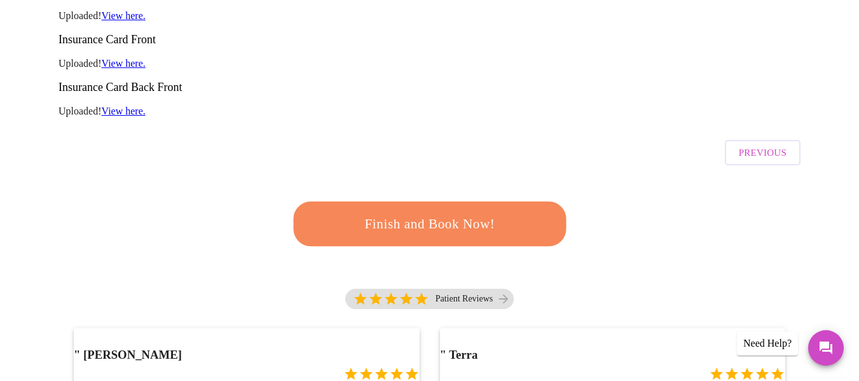
scroll to position [217, 0]
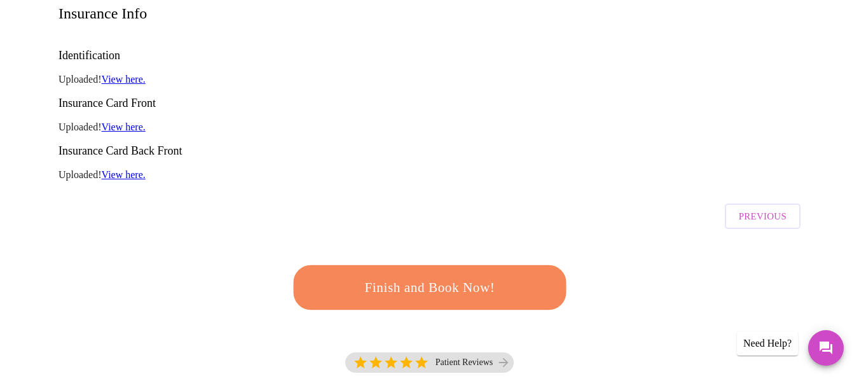
click at [432, 276] on span "Finish and Book Now!" at bounding box center [429, 288] width 235 height 24
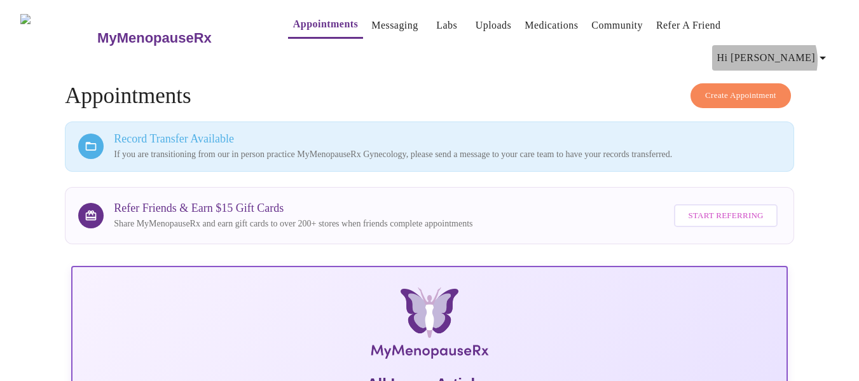
click at [822, 50] on icon "button" at bounding box center [822, 57] width 15 height 15
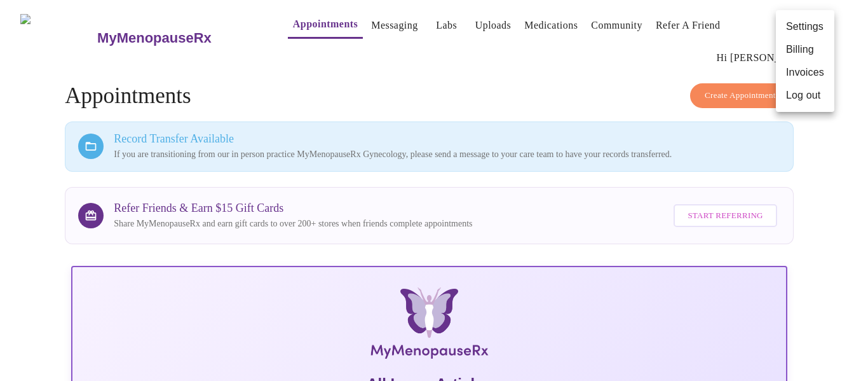
click at [384, 26] on div at bounding box center [434, 190] width 868 height 381
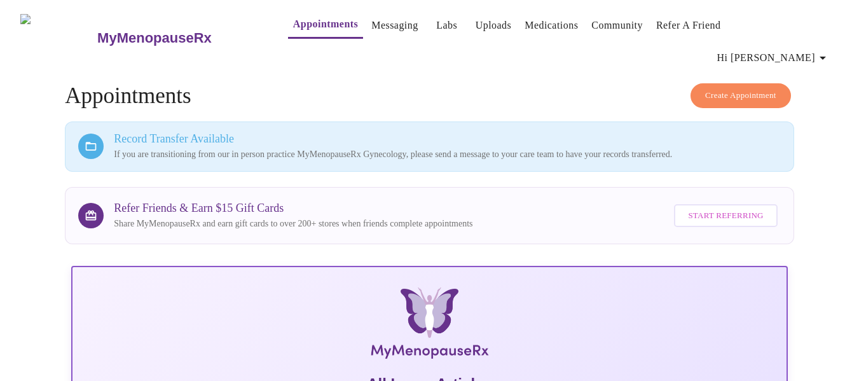
click at [371, 26] on link "Messaging" at bounding box center [394, 26] width 46 height 18
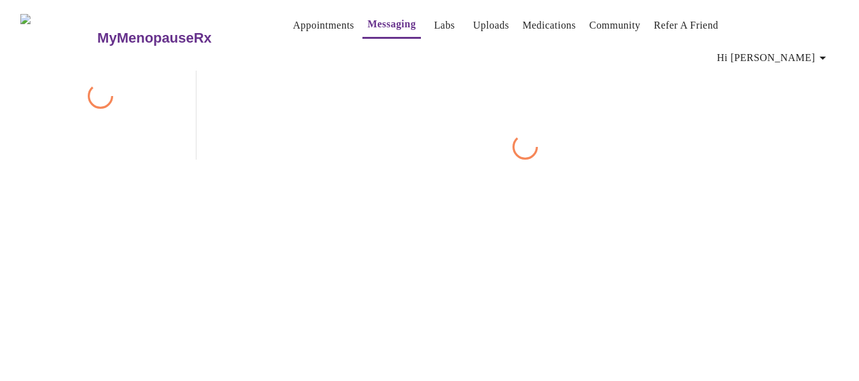
scroll to position [48, 0]
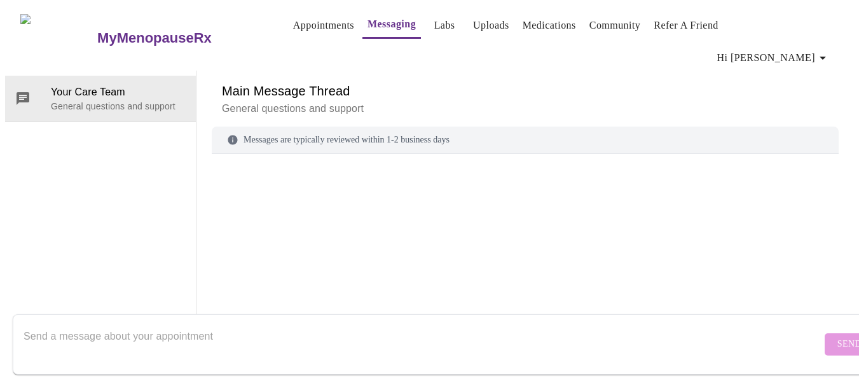
click at [300, 126] on div "Messages are typically reviewed within 1-2 business days" at bounding box center [525, 139] width 627 height 27
click at [59, 324] on textarea "Send a message about your appointment" at bounding box center [423, 344] width 798 height 41
click at [178, 335] on textarea "Send a message about your appointment" at bounding box center [423, 344] width 798 height 41
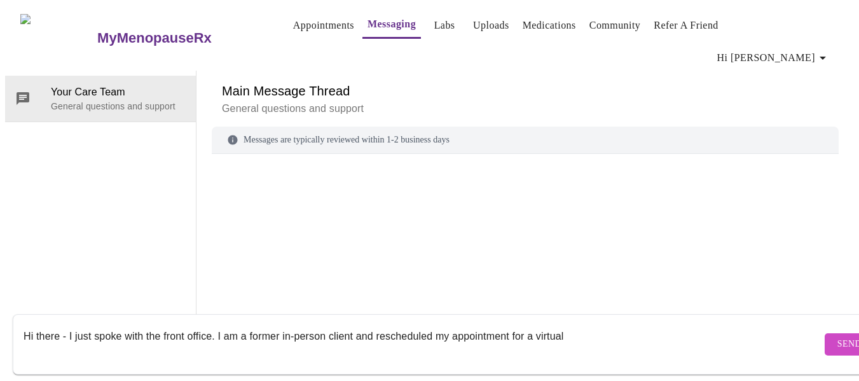
click at [640, 333] on textarea "Hi there - I just spoke with the front office. I am a former in-person client a…" at bounding box center [423, 344] width 798 height 41
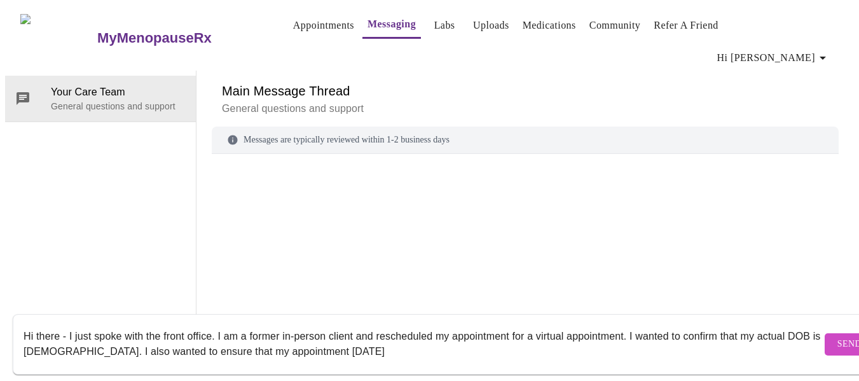
click at [283, 334] on textarea "Hi there - I just spoke with the front office. I am a former in-person client a…" at bounding box center [423, 344] width 798 height 41
click at [604, 339] on textarea "Hi there - I just spoke with the front office. I am a former in-person client a…" at bounding box center [423, 344] width 798 height 41
type textarea "Hi there - I just spoke with the front office. I am a former in-person client a…"
click at [837, 336] on span "Send" at bounding box center [849, 344] width 24 height 16
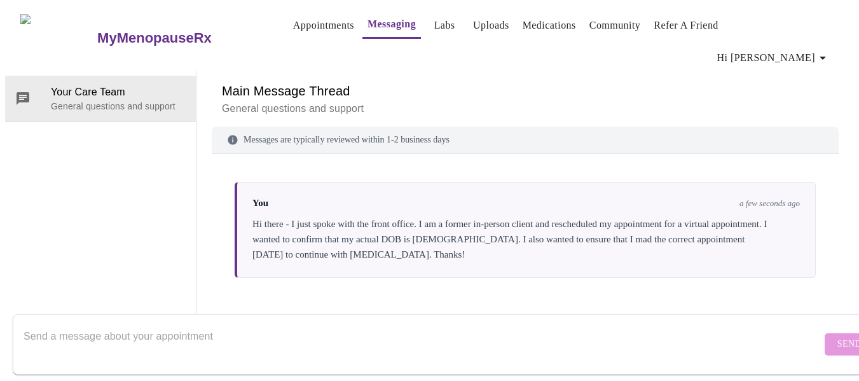
scroll to position [0, 0]
click at [320, 31] on link "Appointments" at bounding box center [323, 26] width 61 height 18
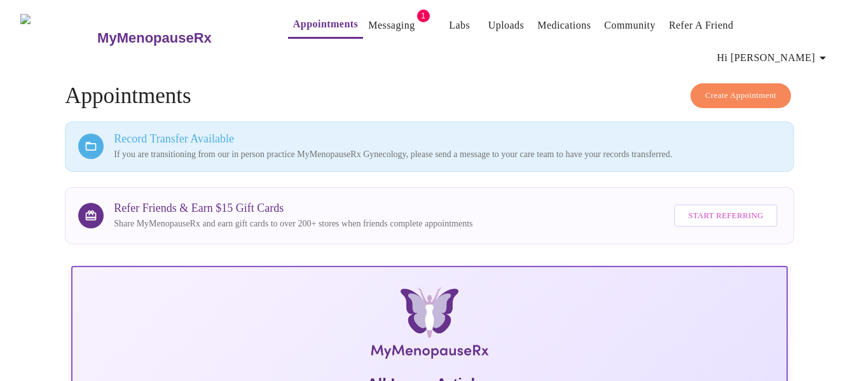
click at [374, 24] on link "Messaging" at bounding box center [391, 26] width 46 height 18
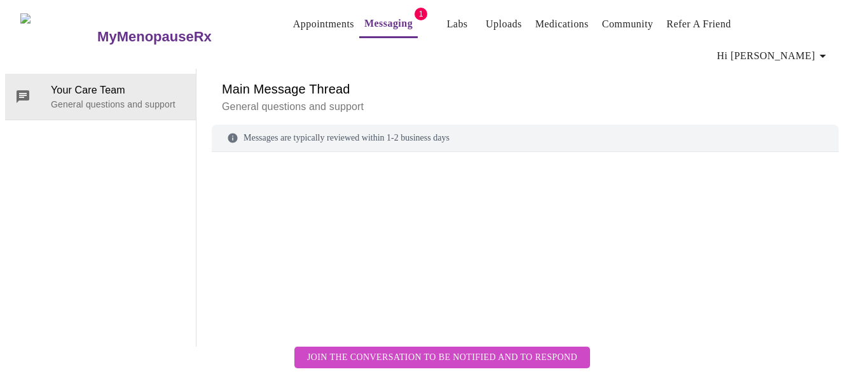
scroll to position [15, 0]
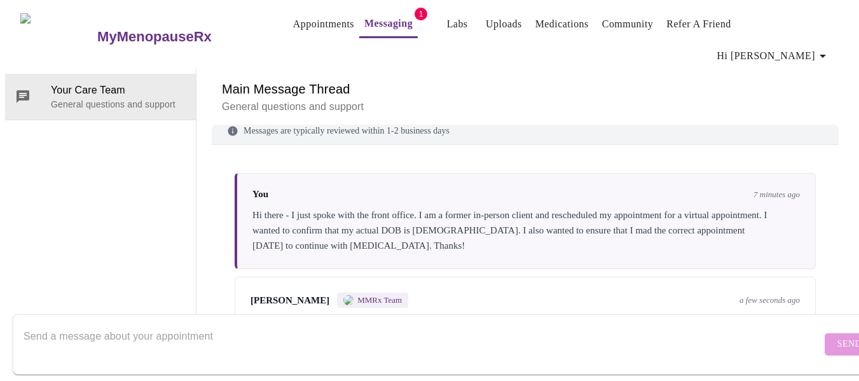
click at [393, 276] on div "[PERSON_NAME] MMRx Team a few seconds ago Thanks, [PERSON_NAME]! We'll update y…" at bounding box center [525, 311] width 581 height 70
